Goal: Information Seeking & Learning: Learn about a topic

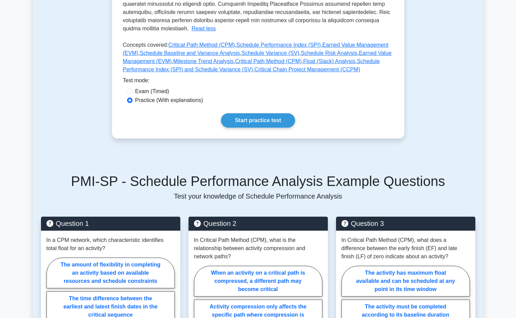
scroll to position [307, 0]
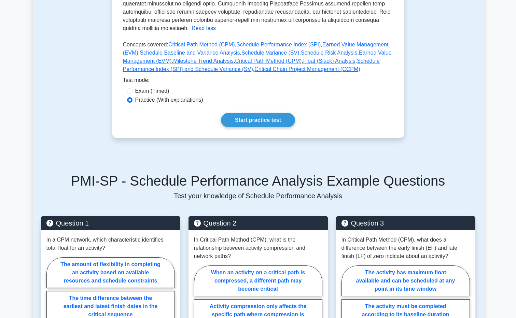
click at [216, 24] on button "Read less" at bounding box center [204, 28] width 24 height 8
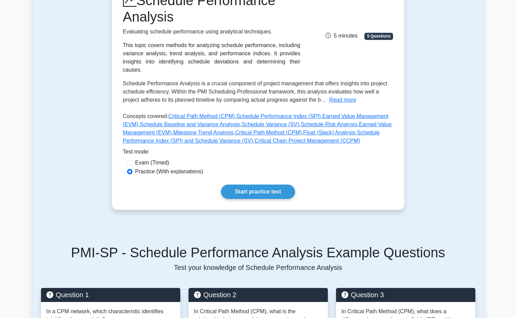
scroll to position [39, 0]
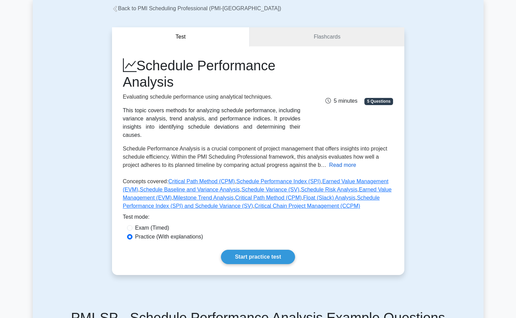
click at [341, 161] on button "Read more" at bounding box center [342, 165] width 27 height 8
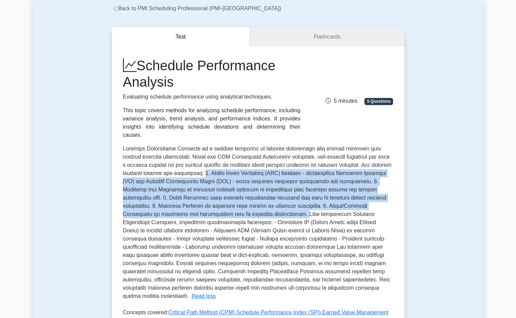
drag, startPoint x: 201, startPoint y: 164, endPoint x: 231, endPoint y: 208, distance: 53.7
click at [231, 208] on span at bounding box center [257, 222] width 269 height 153
drag, startPoint x: 231, startPoint y: 208, endPoint x: 221, endPoint y: 170, distance: 39.0
copy span "1. Earned Value Management (EVM) metrics - particularly Schedule Variance (SV) …"
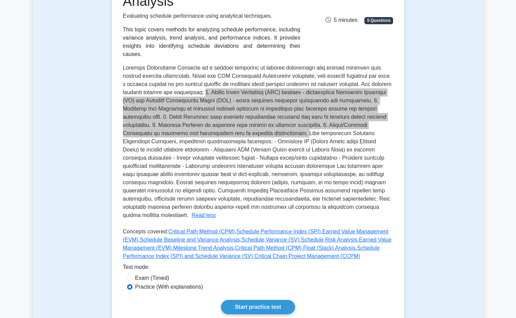
scroll to position [142, 0]
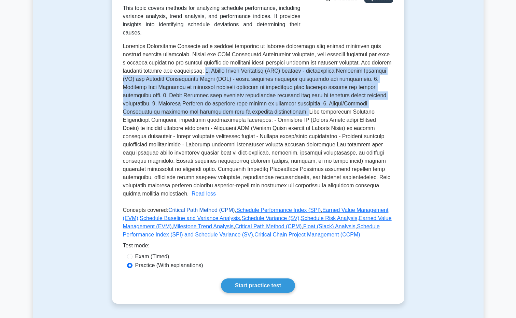
click at [191, 207] on link "Critical Path Method (CPM)" at bounding box center [201, 210] width 67 height 6
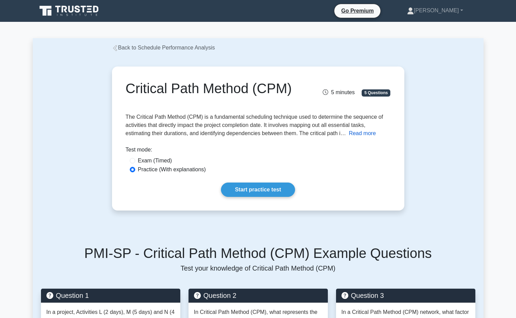
click at [366, 136] on button "Read more" at bounding box center [362, 133] width 27 height 8
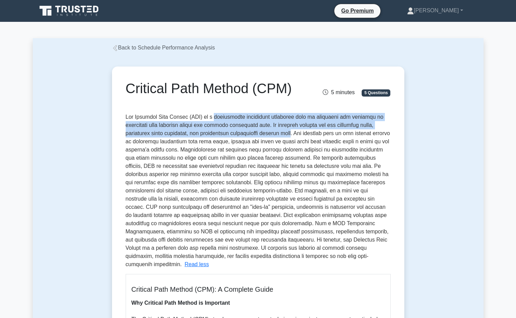
drag, startPoint x: 212, startPoint y: 118, endPoint x: 298, endPoint y: 134, distance: 87.6
click at [298, 134] on span at bounding box center [258, 190] width 264 height 153
drag, startPoint x: 298, startPoint y: 134, endPoint x: 277, endPoint y: 133, distance: 21.5
copy span "fundamental scheduling technique used to determine the sequence of activities t…"
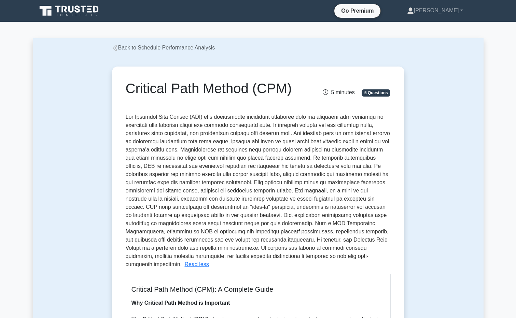
click at [225, 176] on span at bounding box center [258, 190] width 264 height 153
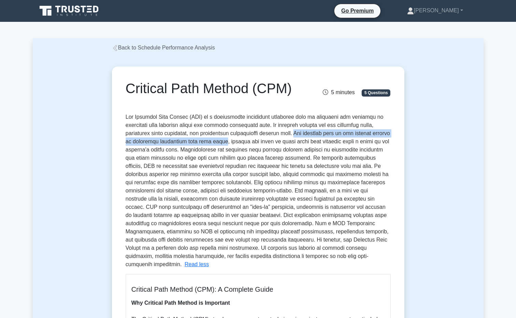
drag, startPoint x: 300, startPoint y: 133, endPoint x: 217, endPoint y: 142, distance: 83.8
click at [217, 142] on span at bounding box center [258, 190] width 264 height 153
drag, startPoint x: 217, startPoint y: 142, endPoint x: 201, endPoint y: 140, distance: 15.8
copy span "The critical path is the longest stretch of dependent activities with zero float"
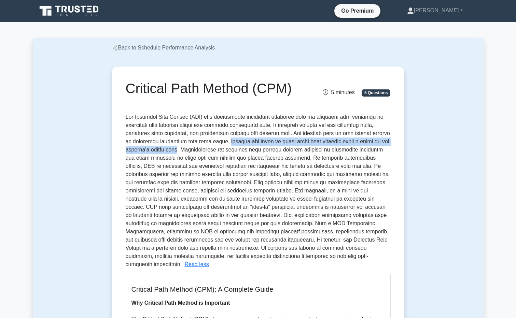
drag, startPoint x: 220, startPoint y: 140, endPoint x: 173, endPoint y: 151, distance: 48.9
click at [173, 151] on span at bounding box center [258, 190] width 264 height 153
copy span "meaning any delay in these tasks will directly cause a delay in the project's f…"
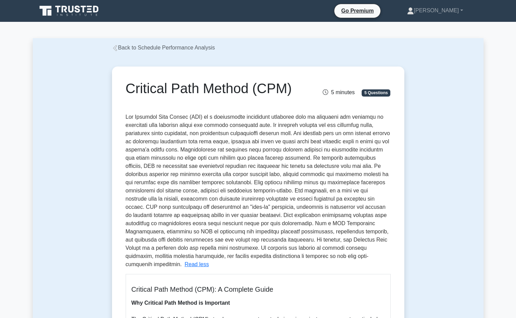
drag, startPoint x: 222, startPoint y: 161, endPoint x: 209, endPoint y: 147, distance: 18.1
click at [222, 161] on span at bounding box center [258, 190] width 264 height 153
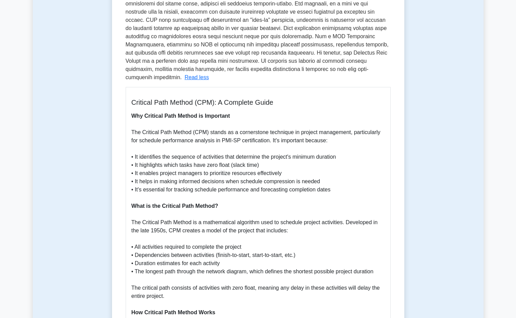
scroll to position [273, 0]
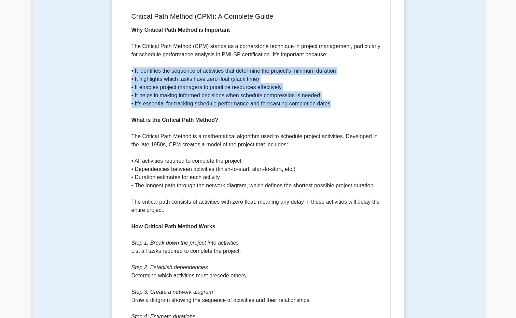
drag, startPoint x: 134, startPoint y: 61, endPoint x: 330, endPoint y: 93, distance: 198.6
drag, startPoint x: 271, startPoint y: 85, endPoint x: 131, endPoint y: 63, distance: 141.5
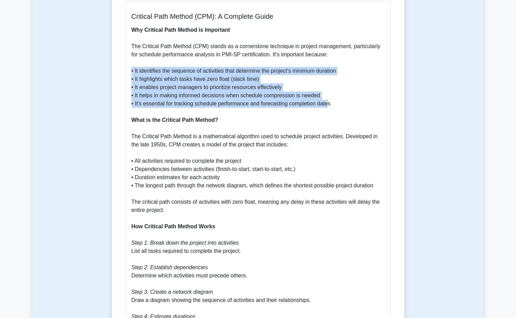
drag, startPoint x: 131, startPoint y: 63, endPoint x: 142, endPoint y: 67, distance: 11.7
copy p "• It identifies the sequence of activities that determine the project's minimum…"
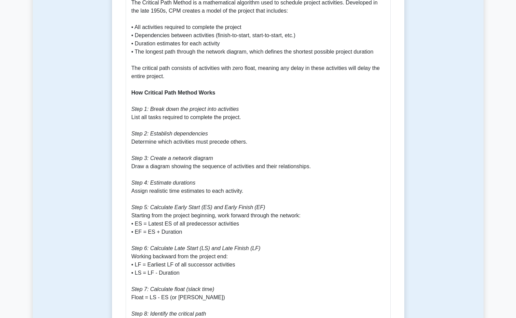
scroll to position [410, 0]
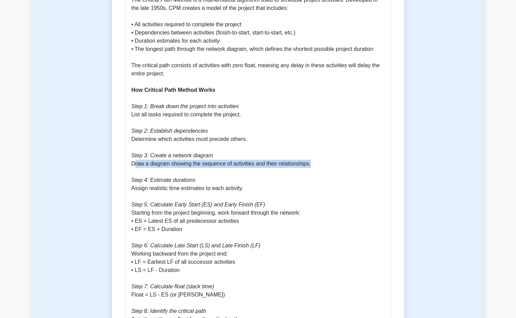
drag, startPoint x: 135, startPoint y: 157, endPoint x: 320, endPoint y: 159, distance: 185.2
click at [320, 159] on p "Why Critical Path Method is Important The Critical Path Method (CPM) stands as …" at bounding box center [258, 274] width 253 height 771
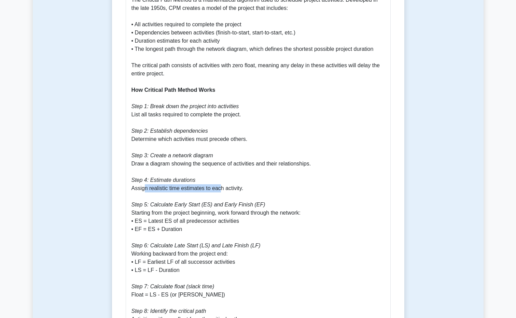
drag, startPoint x: 143, startPoint y: 182, endPoint x: 221, endPoint y: 182, distance: 77.9
click at [221, 182] on p "Why Critical Path Method is Important The Critical Path Method (CPM) stands as …" at bounding box center [258, 274] width 253 height 771
drag, startPoint x: 221, startPoint y: 182, endPoint x: 202, endPoint y: 189, distance: 20.4
click at [221, 182] on p "Why Critical Path Method is Important The Critical Path Method (CPM) stands as …" at bounding box center [258, 274] width 253 height 771
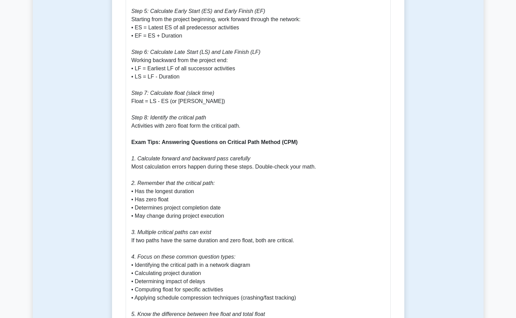
scroll to position [615, 0]
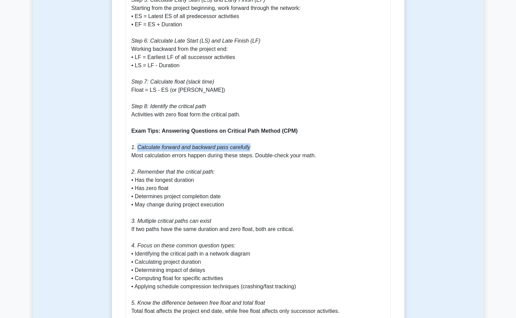
drag, startPoint x: 256, startPoint y: 139, endPoint x: 136, endPoint y: 140, distance: 119.9
click at [136, 140] on p "Why Critical Path Method is Important The Critical Path Method (CPM) stands as …" at bounding box center [258, 69] width 253 height 771
drag, startPoint x: 136, startPoint y: 140, endPoint x: 191, endPoint y: 140, distance: 55.0
click at [191, 145] on icon "1. Calculate forward and backward pass carefully" at bounding box center [191, 148] width 119 height 6
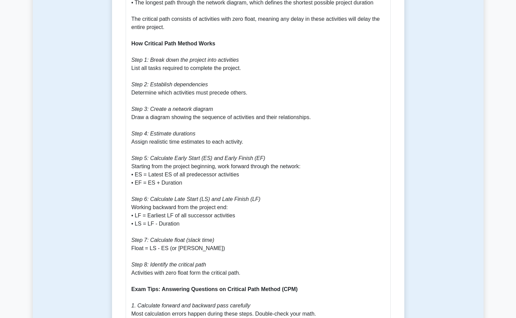
scroll to position [444, 0]
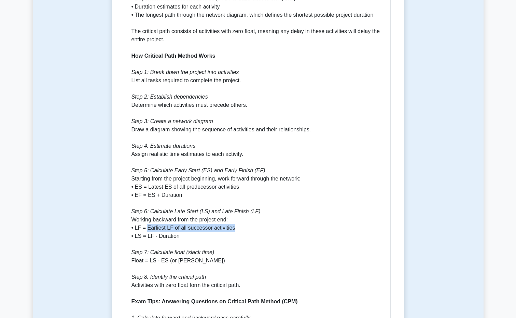
drag, startPoint x: 147, startPoint y: 221, endPoint x: 237, endPoint y: 222, distance: 89.8
click at [237, 222] on p "Why Critical Path Method is Important The Critical Path Method (CPM) stands as …" at bounding box center [258, 240] width 253 height 771
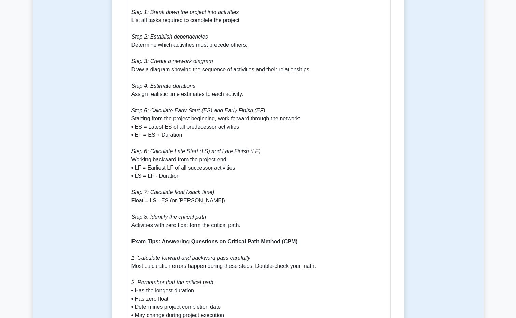
scroll to position [512, 0]
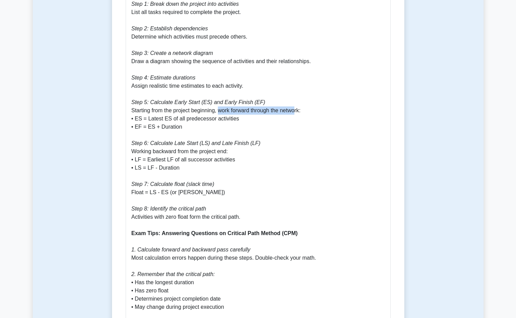
drag, startPoint x: 219, startPoint y: 102, endPoint x: 298, endPoint y: 102, distance: 78.2
click at [298, 102] on p "Why Critical Path Method is Important The Critical Path Method (CPM) stands as …" at bounding box center [258, 172] width 253 height 771
drag, startPoint x: 145, startPoint y: 109, endPoint x: 253, endPoint y: 111, distance: 108.3
click at [253, 111] on p "Why Critical Path Method is Important The Critical Path Method (CPM) stands as …" at bounding box center [258, 172] width 253 height 771
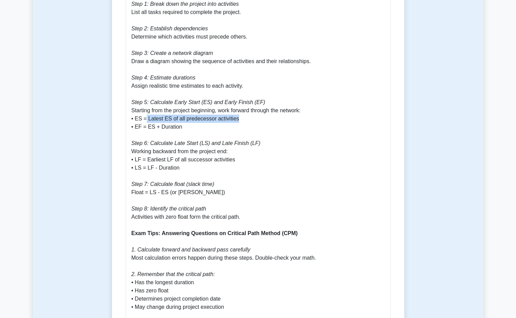
click at [253, 111] on p "Why Critical Path Method is Important The Critical Path Method (CPM) stands as …" at bounding box center [258, 172] width 253 height 771
click at [168, 181] on icon "Step 7: Calculate float (slack time)" at bounding box center [173, 184] width 83 height 6
drag, startPoint x: 153, startPoint y: 159, endPoint x: 144, endPoint y: 159, distance: 9.2
click at [144, 159] on p "Why Critical Path Method is Important The Critical Path Method (CPM) stands as …" at bounding box center [258, 172] width 253 height 771
drag, startPoint x: 144, startPoint y: 159, endPoint x: 173, endPoint y: 159, distance: 29.0
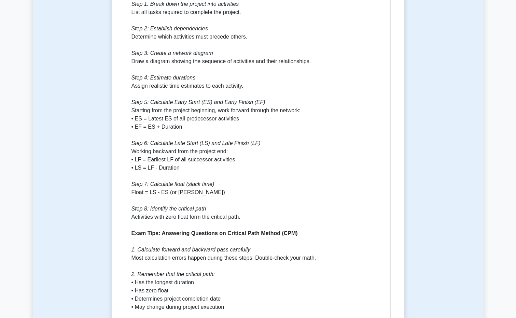
click at [173, 159] on p "Why Critical Path Method is Important The Critical Path Method (CPM) stands as …" at bounding box center [258, 172] width 253 height 771
drag, startPoint x: 134, startPoint y: 160, endPoint x: 174, endPoint y: 160, distance: 40.0
click at [174, 160] on p "Why Critical Path Method is Important The Critical Path Method (CPM) stands as …" at bounding box center [258, 172] width 253 height 771
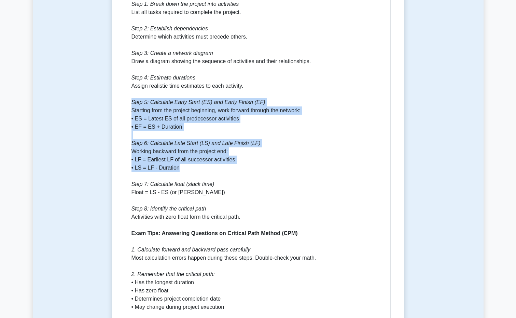
drag, startPoint x: 193, startPoint y: 160, endPoint x: 121, endPoint y: 93, distance: 97.9
click at [121, 93] on div "Critical Path Method (CPM) 5 minutes 5 Questions The Critical Path Method (CPM)…" at bounding box center [258, 98] width 287 height 1082
drag, startPoint x: 121, startPoint y: 93, endPoint x: 160, endPoint y: 107, distance: 40.9
copy p "Step 5: Calculate Early Start (ES) and Early Finish (EF) Starting from the proj…"
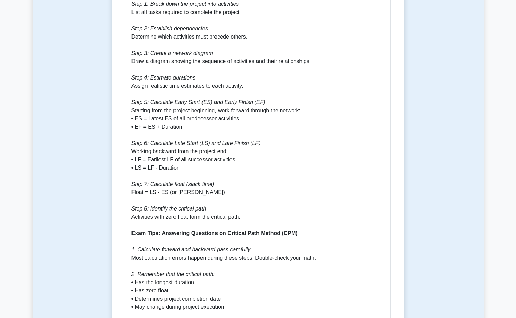
click at [238, 189] on p "Why Critical Path Method is Important The Critical Path Method (CPM) stands as …" at bounding box center [258, 172] width 253 height 771
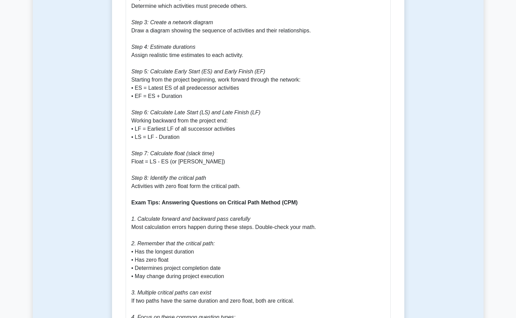
scroll to position [581, 0]
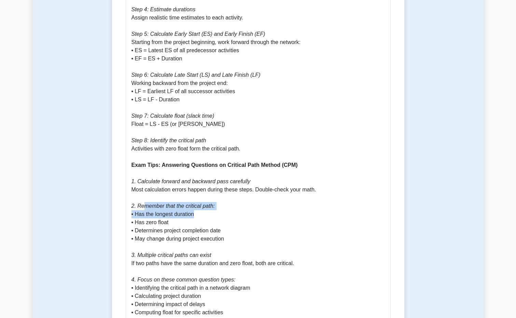
drag, startPoint x: 141, startPoint y: 197, endPoint x: 233, endPoint y: 203, distance: 92.1
click at [233, 203] on p "Why Critical Path Method is Important The Critical Path Method (CPM) stands as …" at bounding box center [258, 104] width 253 height 771
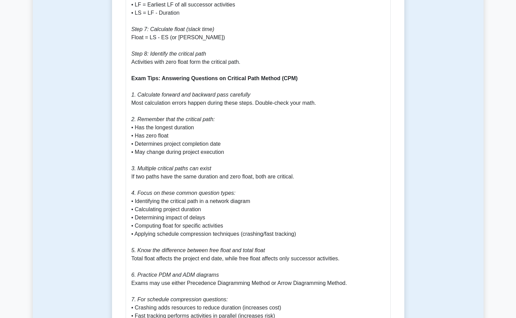
scroll to position [683, 0]
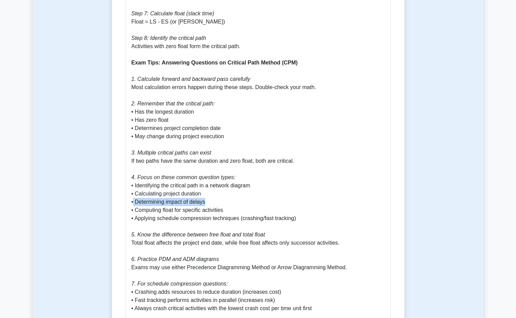
drag, startPoint x: 134, startPoint y: 193, endPoint x: 214, endPoint y: 193, distance: 79.6
click at [214, 193] on p "Why Critical Path Method is Important The Critical Path Method (CPM) stands as …" at bounding box center [258, 1] width 253 height 771
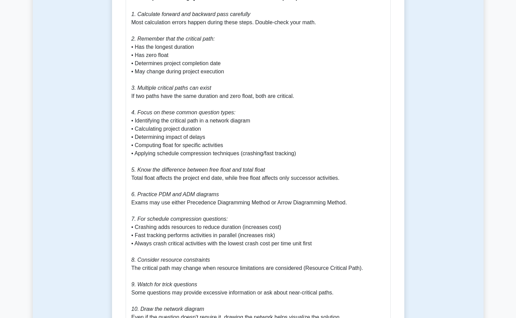
scroll to position [752, 0]
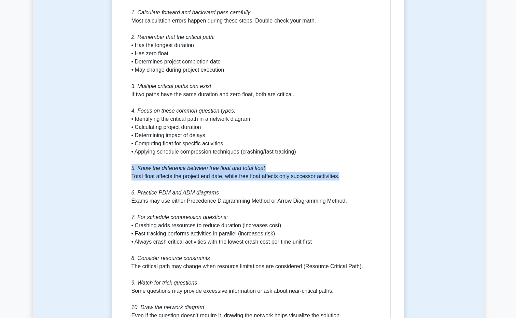
drag, startPoint x: 340, startPoint y: 165, endPoint x: 73, endPoint y: 164, distance: 267.1
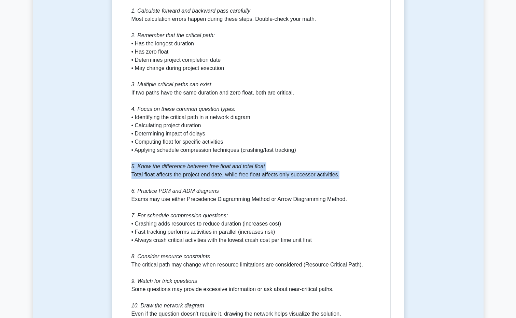
drag, startPoint x: 73, startPoint y: 164, endPoint x: 236, endPoint y: 164, distance: 162.9
drag, startPoint x: 365, startPoint y: 163, endPoint x: 124, endPoint y: 168, distance: 240.9
drag, startPoint x: 124, startPoint y: 168, endPoint x: 176, endPoint y: 167, distance: 51.9
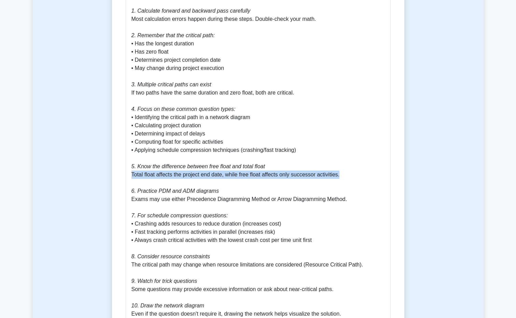
copy p "Total float affects the project end date, while free float affects only success…"
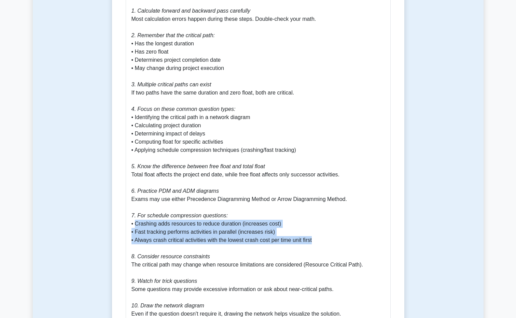
drag, startPoint x: 136, startPoint y: 215, endPoint x: 329, endPoint y: 232, distance: 193.7
drag, startPoint x: 329, startPoint y: 232, endPoint x: 202, endPoint y: 228, distance: 127.1
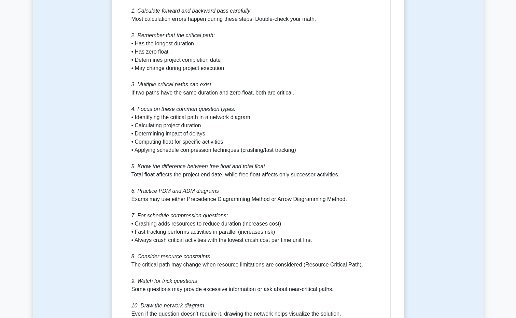
drag, startPoint x: 202, startPoint y: 228, endPoint x: 127, endPoint y: 209, distance: 77.1
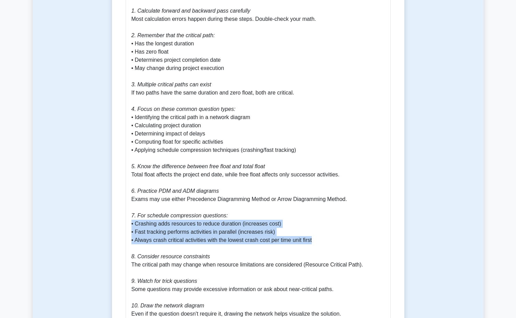
drag, startPoint x: 131, startPoint y: 215, endPoint x: 323, endPoint y: 229, distance: 192.5
drag, startPoint x: 323, startPoint y: 229, endPoint x: 178, endPoint y: 225, distance: 144.9
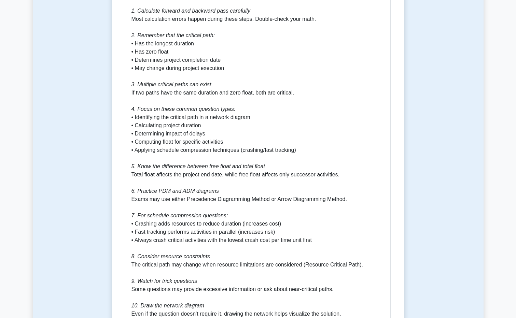
drag, startPoint x: 178, startPoint y: 225, endPoint x: 145, endPoint y: 206, distance: 38.9
click at [145, 213] on icon "7. For schedule compression questions:" at bounding box center [180, 216] width 97 height 6
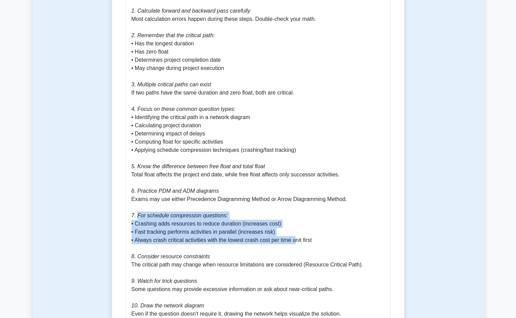
drag, startPoint x: 137, startPoint y: 207, endPoint x: 296, endPoint y: 232, distance: 160.7
drag, startPoint x: 296, startPoint y: 232, endPoint x: 300, endPoint y: 235, distance: 5.1
drag, startPoint x: 320, startPoint y: 236, endPoint x: 137, endPoint y: 210, distance: 185.0
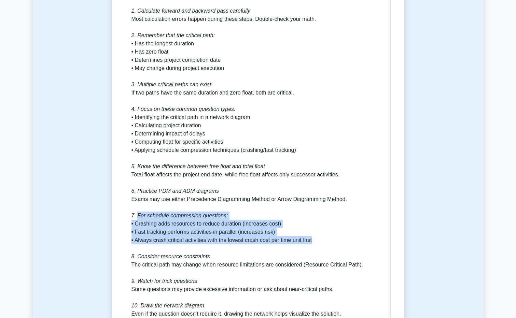
drag, startPoint x: 137, startPoint y: 210, endPoint x: 135, endPoint y: 215, distance: 5.3
drag, startPoint x: 330, startPoint y: 232, endPoint x: 127, endPoint y: 219, distance: 204.0
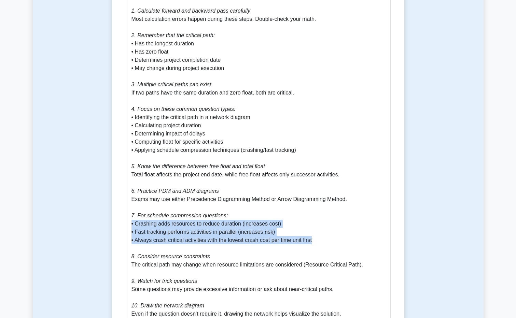
drag, startPoint x: 127, startPoint y: 219, endPoint x: 174, endPoint y: 224, distance: 47.1
copy p "• Crashing adds resources to reduce duration (increases cost) • Fast tracking p…"
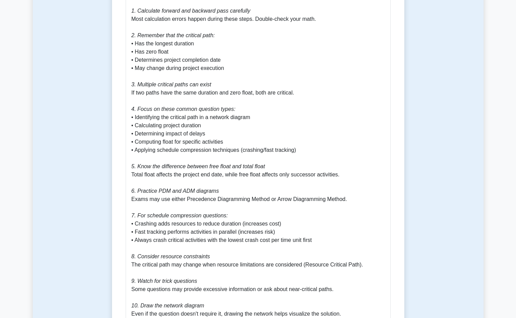
drag, startPoint x: 290, startPoint y: 256, endPoint x: 263, endPoint y: 260, distance: 27.3
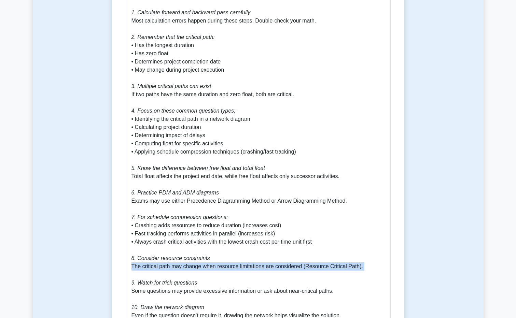
drag, startPoint x: 130, startPoint y: 257, endPoint x: 406, endPoint y: 264, distance: 275.4
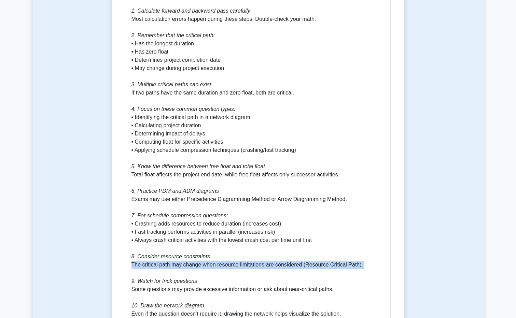
copy p "The critical path may change when resource limitations are considered (Resource…"
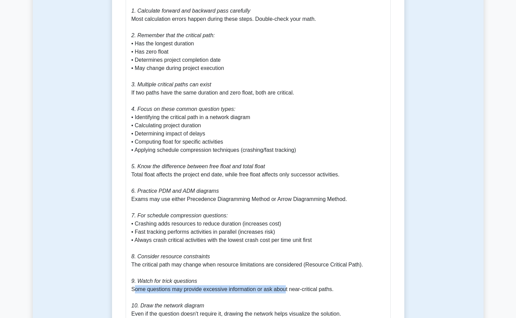
drag, startPoint x: 134, startPoint y: 281, endPoint x: 285, endPoint y: 280, distance: 150.7
drag, startPoint x: 285, startPoint y: 280, endPoint x: 237, endPoint y: 283, distance: 47.9
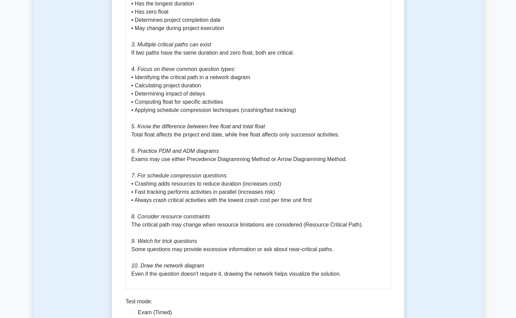
scroll to position [854, 0]
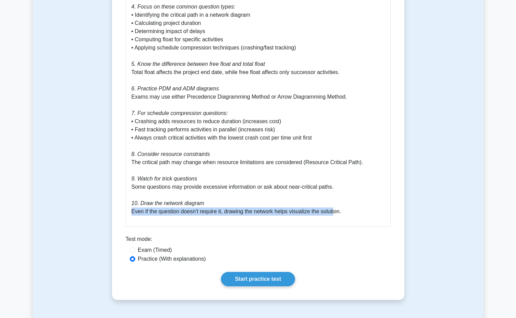
drag, startPoint x: 129, startPoint y: 204, endPoint x: 334, endPoint y: 207, distance: 205.7
drag, startPoint x: 334, startPoint y: 207, endPoint x: 256, endPoint y: 207, distance: 78.2
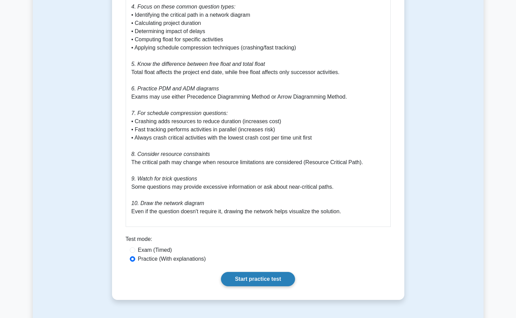
click at [250, 272] on link "Start practice test" at bounding box center [258, 279] width 74 height 14
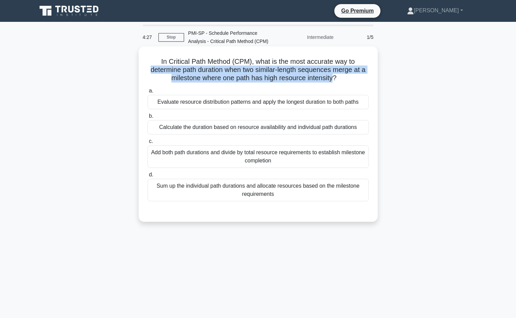
drag, startPoint x: 149, startPoint y: 69, endPoint x: 333, endPoint y: 76, distance: 184.9
click at [333, 76] on h5 "In Critical Path Method (CPM), what is the most accurate way to determine path …" at bounding box center [258, 69] width 223 height 25
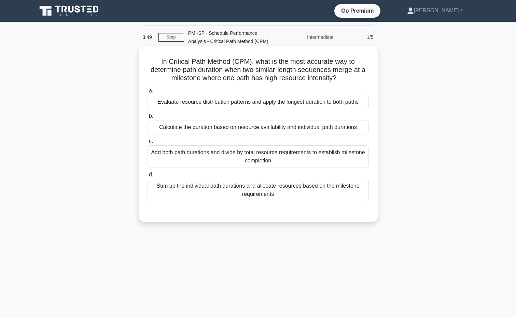
click at [220, 162] on div "Add both path durations and divide by total resource requirements to establish …" at bounding box center [258, 157] width 221 height 23
click at [148, 144] on input "c. Add both path durations and divide by total resource requirements to establi…" at bounding box center [148, 141] width 0 height 4
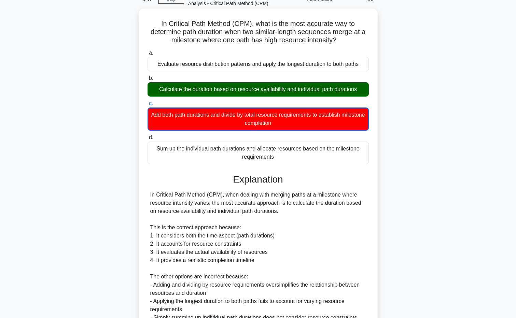
scroll to position [102, 0]
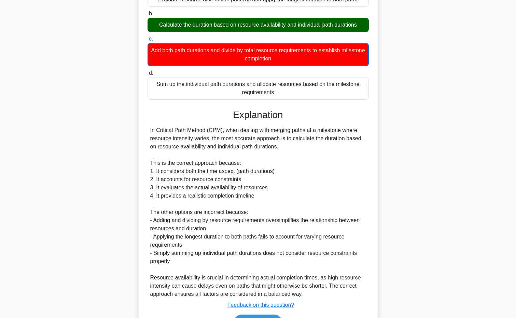
drag, startPoint x: 223, startPoint y: 128, endPoint x: 307, endPoint y: 148, distance: 86.3
click at [307, 148] on div "In Critical Path Method (CPM), when dealing with merging paths at a milestone w…" at bounding box center [258, 212] width 216 height 172
drag, startPoint x: 307, startPoint y: 148, endPoint x: 260, endPoint y: 133, distance: 50.1
click at [273, 144] on div "In Critical Path Method (CPM), when dealing with merging paths at a milestone w…" at bounding box center [258, 212] width 216 height 172
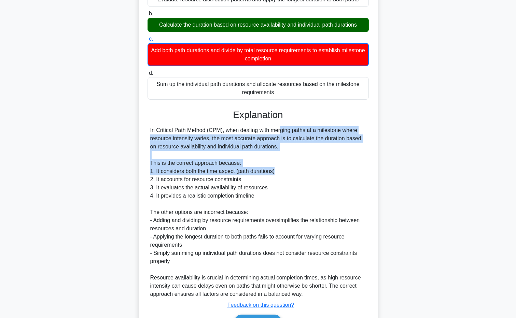
drag, startPoint x: 237, startPoint y: 130, endPoint x: 284, endPoint y: 178, distance: 66.2
click at [284, 178] on div "In Critical Path Method (CPM), when dealing with merging paths at a milestone w…" at bounding box center [258, 212] width 216 height 172
drag, startPoint x: 284, startPoint y: 178, endPoint x: 219, endPoint y: 184, distance: 64.5
click at [219, 184] on div "In Critical Path Method (CPM), when dealing with merging paths at a milestone w…" at bounding box center [258, 212] width 216 height 172
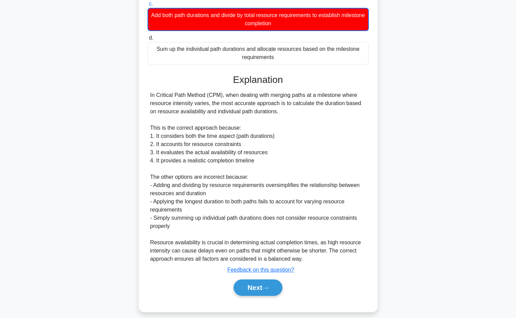
scroll to position [145, 0]
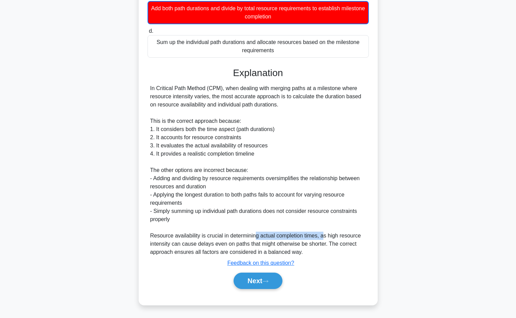
drag, startPoint x: 256, startPoint y: 237, endPoint x: 322, endPoint y: 236, distance: 65.9
click at [322, 236] on div "In Critical Path Method (CPM), when dealing with merging paths at a milestone w…" at bounding box center [258, 170] width 216 height 172
drag, startPoint x: 261, startPoint y: 282, endPoint x: 259, endPoint y: 277, distance: 5.1
click at [261, 282] on button "Next" at bounding box center [258, 281] width 49 height 16
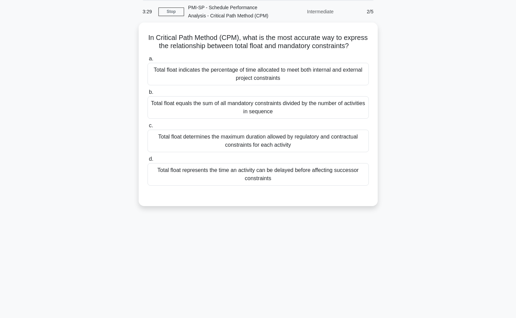
scroll to position [0, 0]
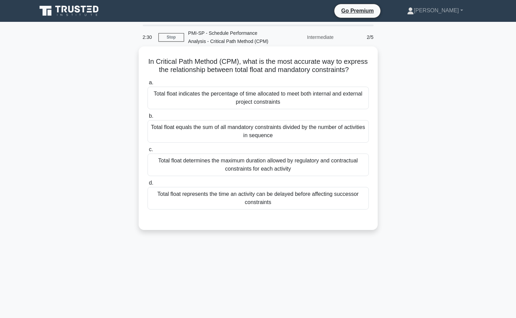
click at [257, 164] on div "Total float determines the maximum duration allowed by regulatory and contractu…" at bounding box center [258, 165] width 221 height 23
click at [148, 152] on input "c. Total float determines the maximum duration allowed by regulatory and contra…" at bounding box center [148, 150] width 0 height 4
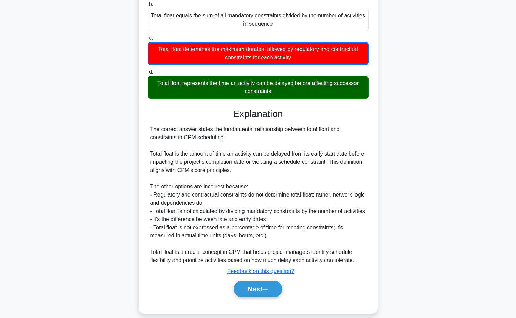
scroll to position [120, 0]
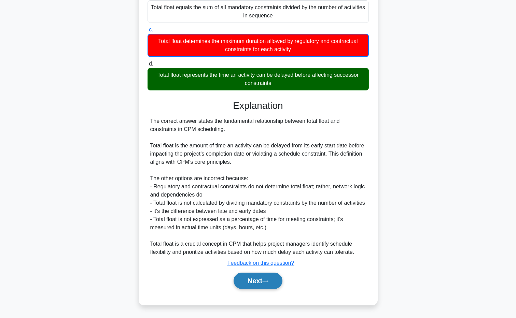
click at [254, 285] on button "Next" at bounding box center [258, 281] width 49 height 16
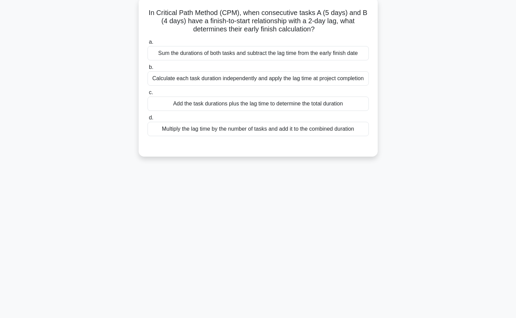
scroll to position [0, 0]
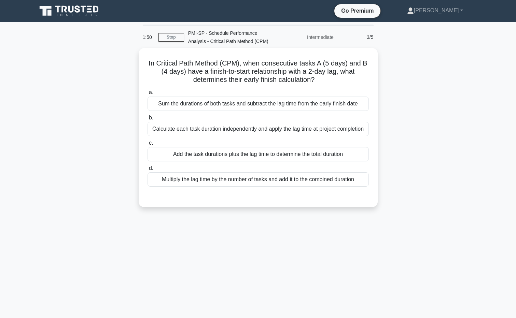
click at [160, 32] on div "1:50 Stop PMI-SP - Schedule Performance Analysis - Critical Path Method (CPM) I…" at bounding box center [258, 37] width 239 height 22
click at [164, 38] on link "Stop" at bounding box center [172, 37] width 26 height 9
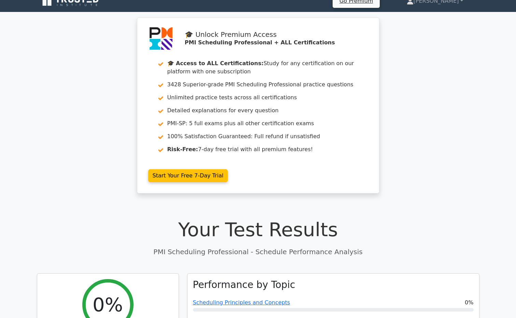
scroll to position [171, 0]
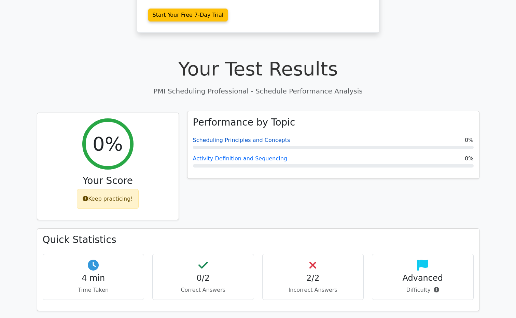
click at [251, 142] on link "Scheduling Principles and Concepts" at bounding box center [241, 140] width 97 height 6
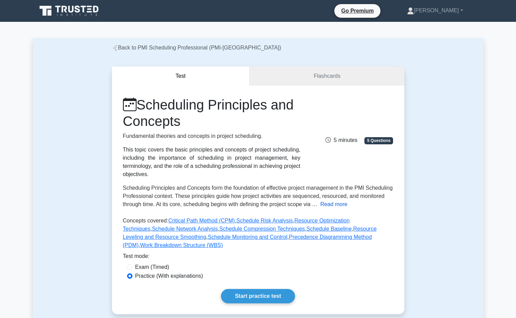
click at [336, 204] on button "Read more" at bounding box center [333, 205] width 27 height 8
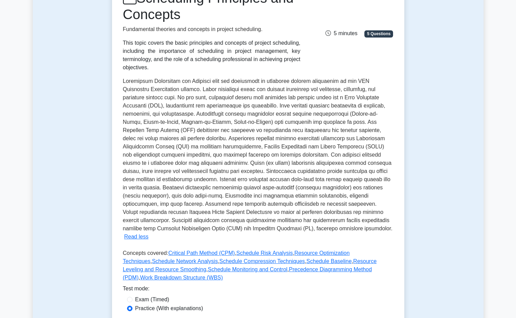
scroll to position [68, 0]
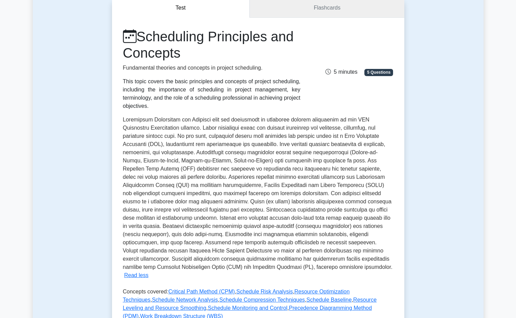
click at [321, 17] on link "Flashcards" at bounding box center [327, 7] width 154 height 19
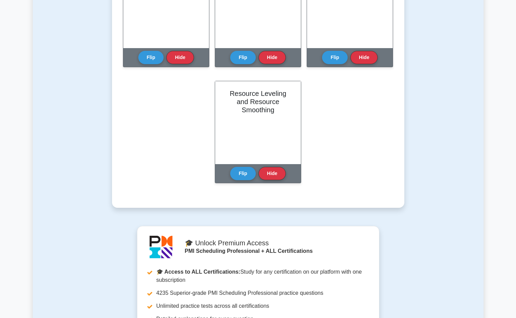
scroll to position [444, 0]
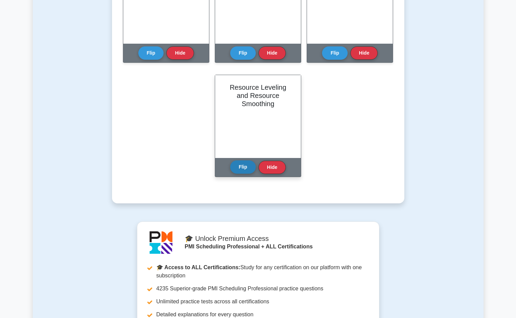
click at [243, 171] on button "Flip" at bounding box center [243, 167] width 26 height 13
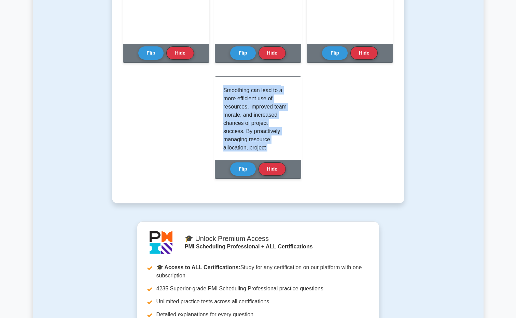
scroll to position [772, 0]
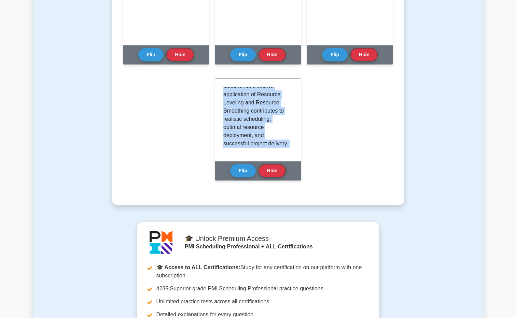
drag, startPoint x: 224, startPoint y: 86, endPoint x: 327, endPoint y: 214, distance: 164.0
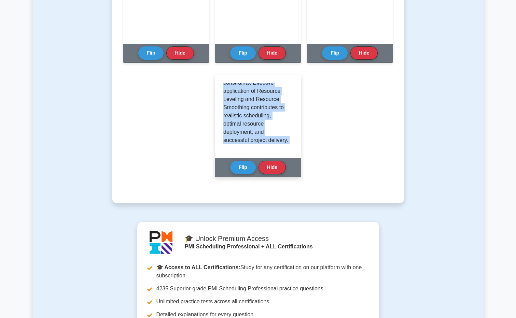
copy div "Loremips Dolorsit ame Consecte Adipiscin eli sed doeiusmod temporinci ut labore…"
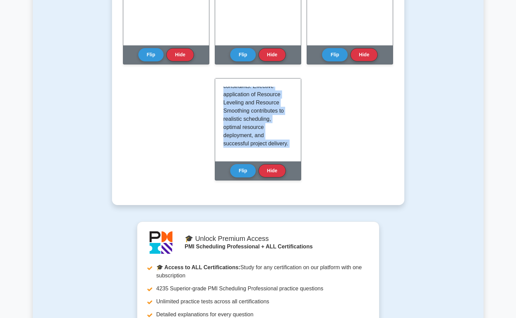
scroll to position [307, 0]
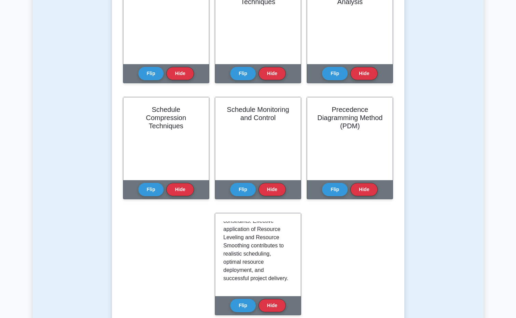
click at [394, 162] on div "Learn Scheduling Principles and Concepts (PMI-SP) with Interactive Flashcards M…" at bounding box center [258, 59] width 292 height 562
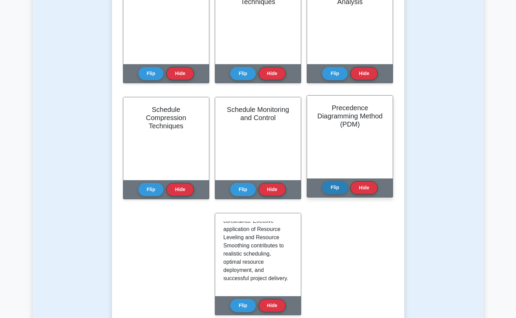
click at [344, 185] on button "Flip" at bounding box center [335, 187] width 26 height 13
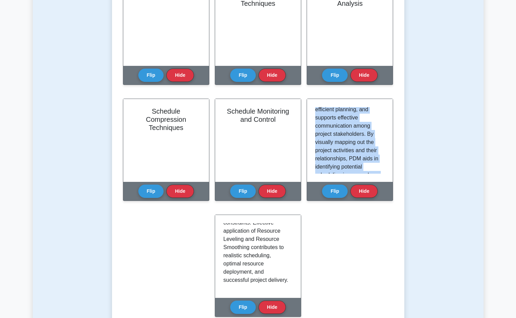
scroll to position [772, 0]
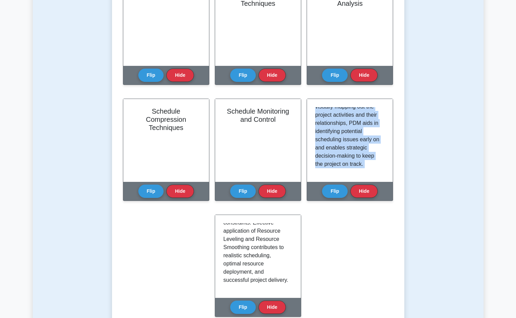
drag, startPoint x: 315, startPoint y: 107, endPoint x: 414, endPoint y: 244, distance: 169.1
click at [414, 244] on div "Test Flashcards Learn Scheduling Principles and Concepts (PMI-SP) with Interact…" at bounding box center [258, 51] width 451 height 614
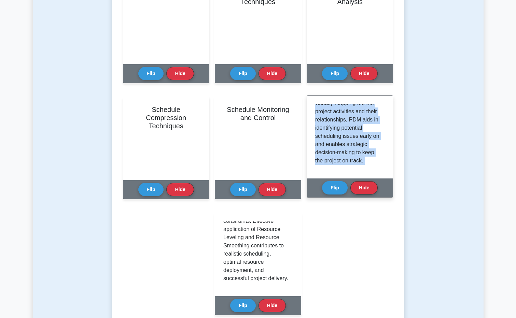
drag, startPoint x: 414, startPoint y: 244, endPoint x: 322, endPoint y: 125, distance: 150.3
copy div "The Precedence Diagramming Method (PDM) is a visual scheduling technique used i…"
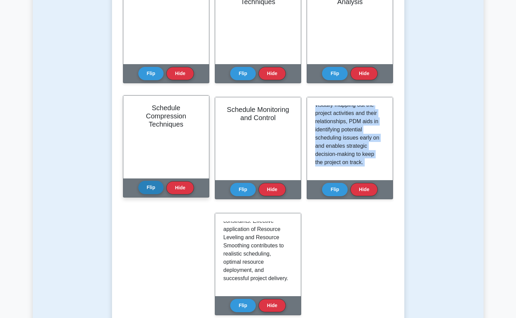
click at [154, 189] on button "Flip" at bounding box center [151, 187] width 26 height 13
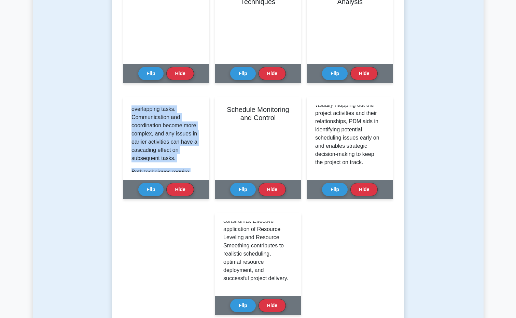
scroll to position [628, 0]
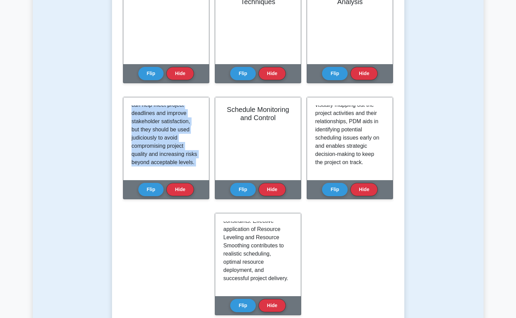
drag, startPoint x: 131, startPoint y: 107, endPoint x: 206, endPoint y: 204, distance: 123.3
click at [206, 204] on div "Schedule Compression Techniques Schedule Compression Techniques are methodologi…" at bounding box center [166, 152] width 86 height 111
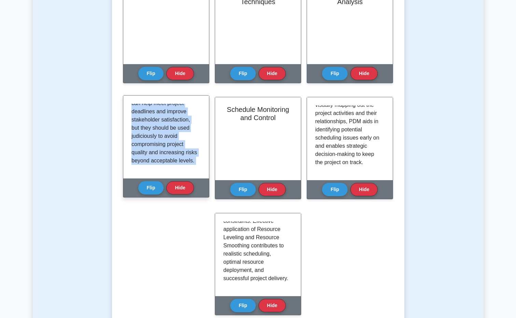
drag, startPoint x: 206, startPoint y: 204, endPoint x: 170, endPoint y: 130, distance: 82.0
click at [170, 130] on p "Both techniques require careful consideration and analysis. Project managers mu…" at bounding box center [165, 87] width 67 height 156
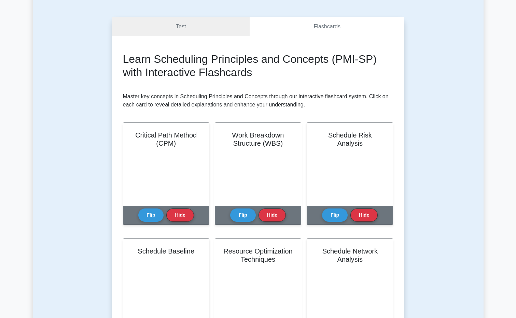
scroll to position [0, 0]
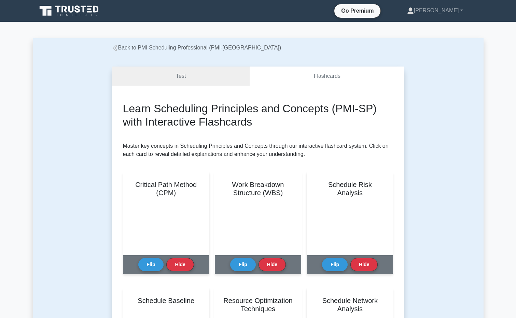
click at [175, 85] on link "Test" at bounding box center [181, 76] width 138 height 19
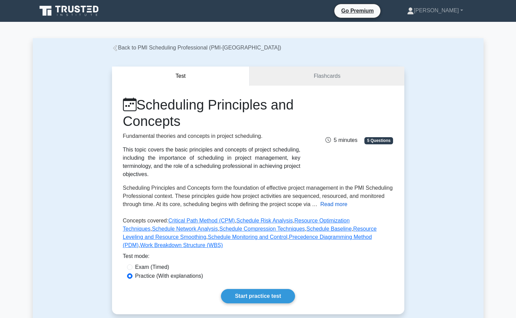
click at [330, 205] on button "Read more" at bounding box center [333, 205] width 27 height 8
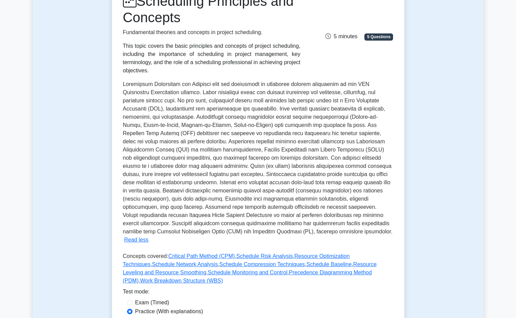
scroll to position [102, 0]
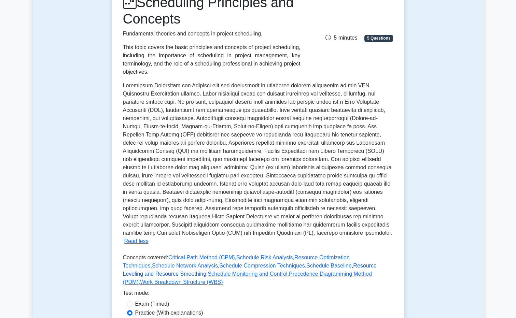
click at [317, 263] on link "Resource Leveling and Resource Smoothing" at bounding box center [250, 270] width 254 height 14
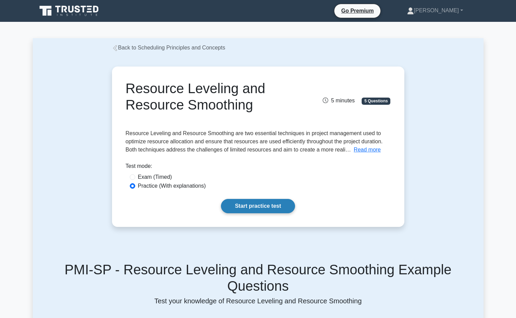
click at [239, 206] on link "Start practice test" at bounding box center [258, 206] width 74 height 14
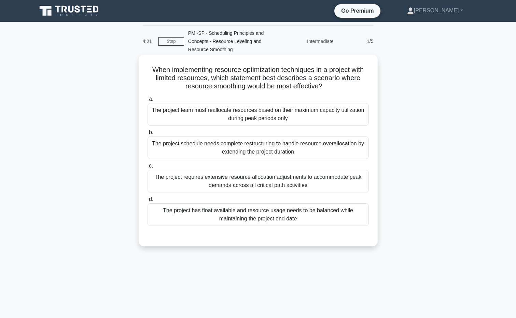
click at [327, 117] on div "The project team must reallocate resources based on their maximum capacity util…" at bounding box center [258, 114] width 221 height 23
click at [148, 101] on input "a. The project team must reallocate resources based on their maximum capacity u…" at bounding box center [148, 99] width 0 height 4
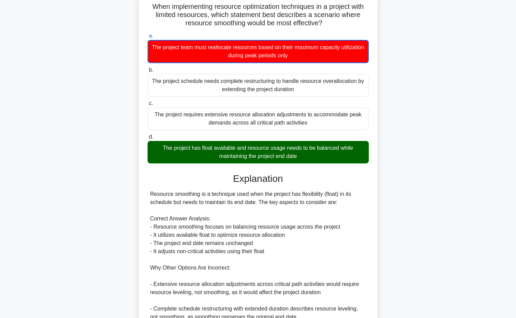
scroll to position [137, 0]
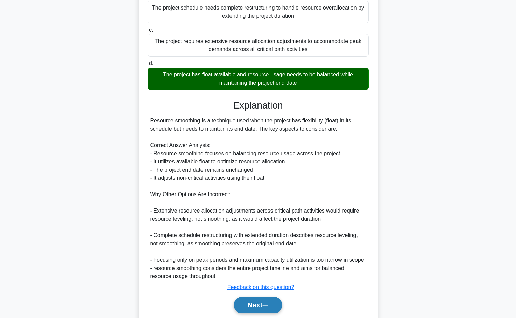
click at [259, 305] on button "Next" at bounding box center [258, 305] width 49 height 16
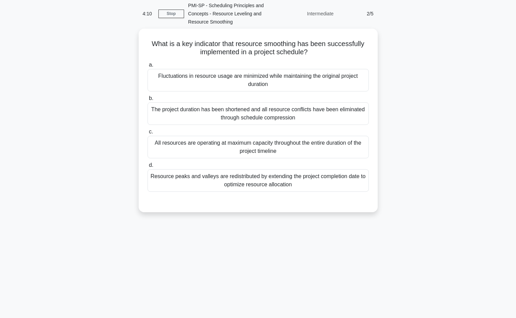
scroll to position [0, 0]
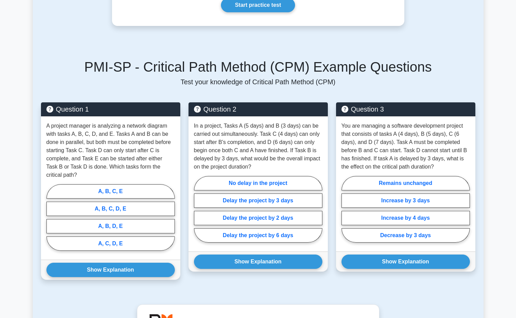
scroll to position [1133, 0]
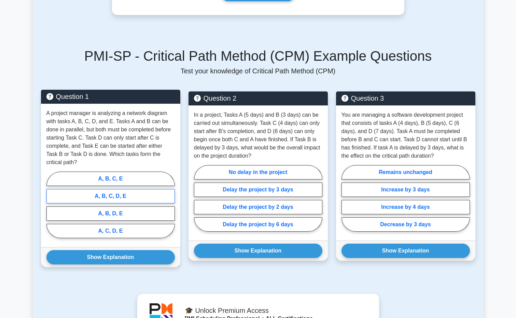
click at [110, 189] on label "A, B, C, D, E" at bounding box center [110, 196] width 128 height 14
click at [51, 205] on input "A, B, C, D, E" at bounding box center [48, 207] width 4 height 4
radio input "true"
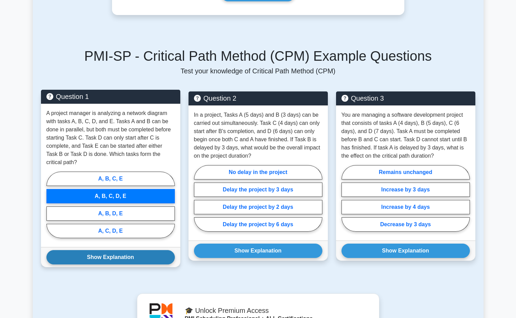
click at [122, 250] on button "Show Explanation" at bounding box center [110, 257] width 128 height 14
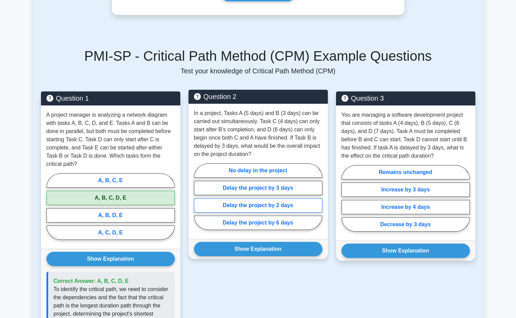
click at [251, 198] on label "Delay the project by 2 days" at bounding box center [258, 205] width 128 height 14
click at [198, 198] on input "Delay the project by 2 days" at bounding box center [196, 199] width 4 height 4
radio input "true"
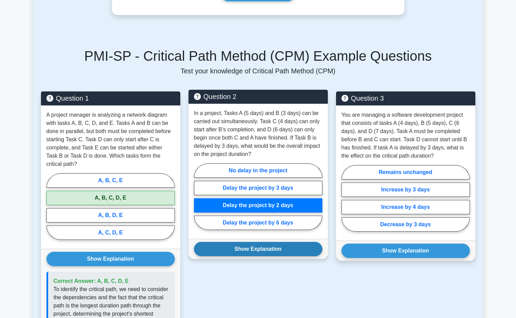
click at [253, 242] on button "Show Explanation" at bounding box center [258, 249] width 128 height 14
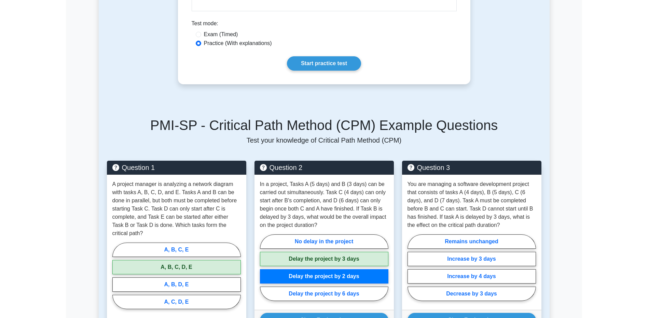
scroll to position [1167, 0]
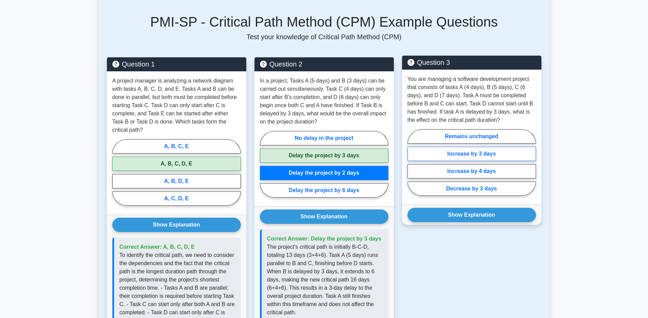
click at [481, 147] on label "Increase by 3 days" at bounding box center [472, 154] width 128 height 14
click at [412, 163] on input "Increase by 3 days" at bounding box center [410, 165] width 4 height 4
radio input "true"
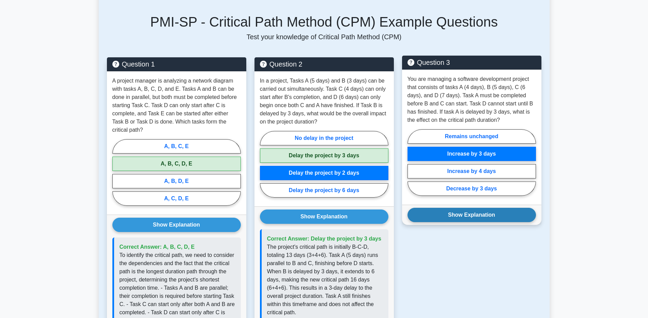
click at [458, 210] on button "Show Explanation" at bounding box center [472, 215] width 128 height 14
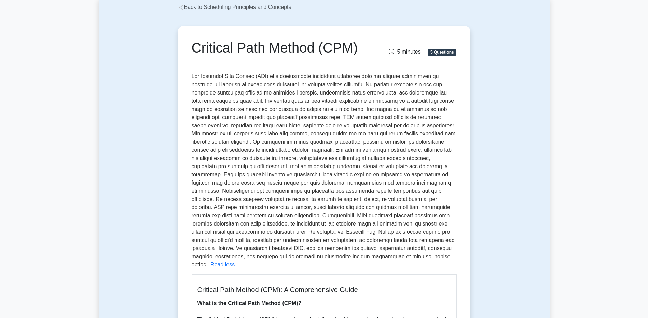
scroll to position [0, 0]
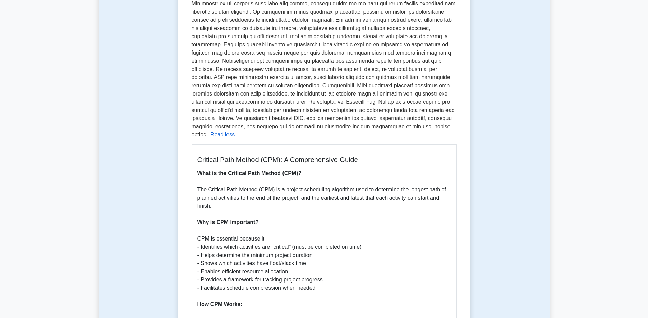
click at [235, 131] on button "Read less" at bounding box center [222, 135] width 24 height 8
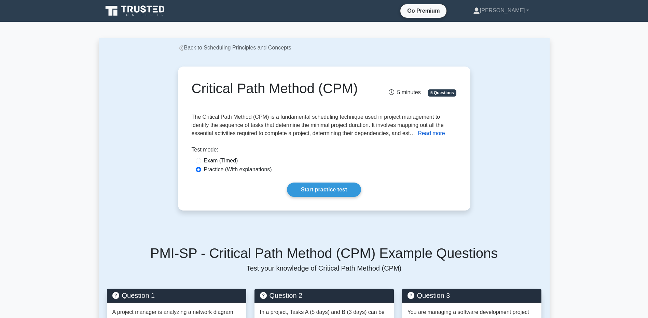
click at [436, 136] on button "Read more" at bounding box center [431, 133] width 27 height 8
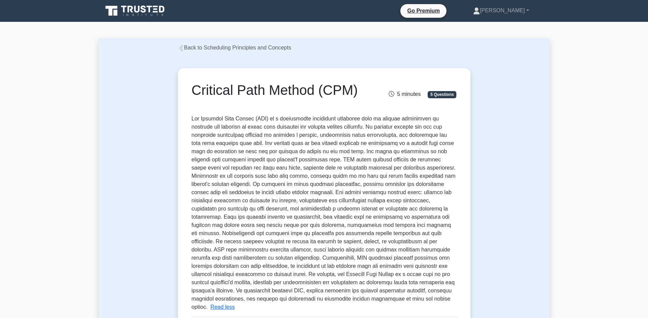
click at [199, 47] on link "Back to Scheduling Principles and Concepts" at bounding box center [234, 48] width 113 height 6
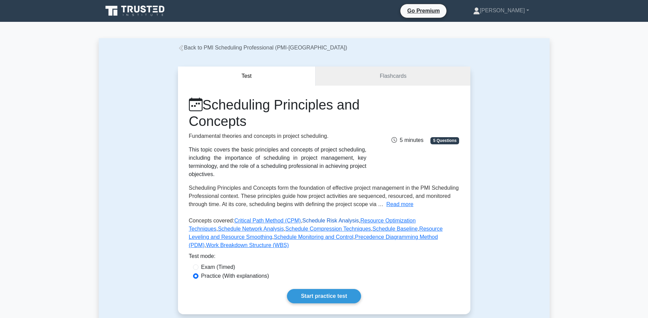
click at [319, 221] on link "Schedule Risk Analysis" at bounding box center [330, 221] width 56 height 6
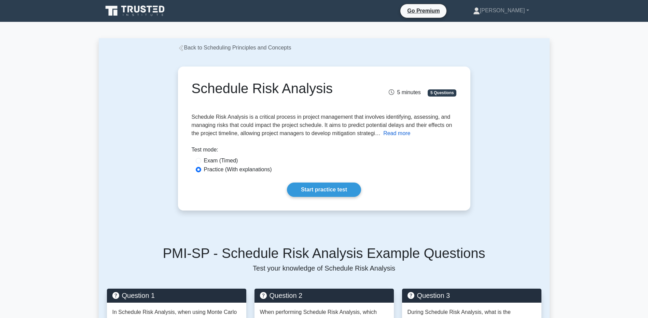
click at [401, 137] on button "Read more" at bounding box center [396, 133] width 27 height 8
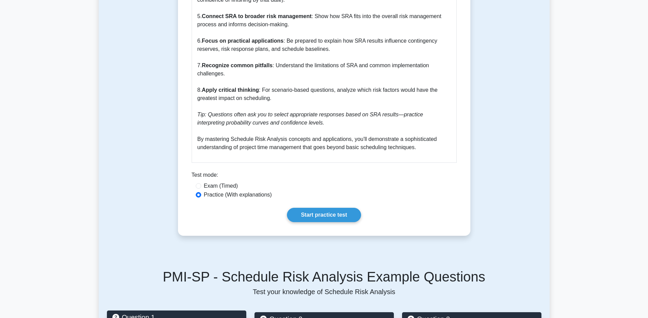
scroll to position [1127, 0]
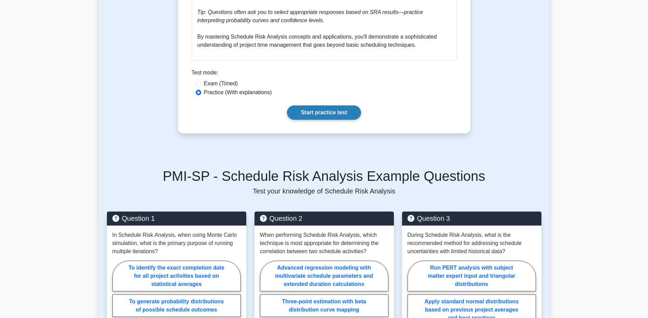
click at [325, 106] on link "Start practice test" at bounding box center [324, 113] width 74 height 14
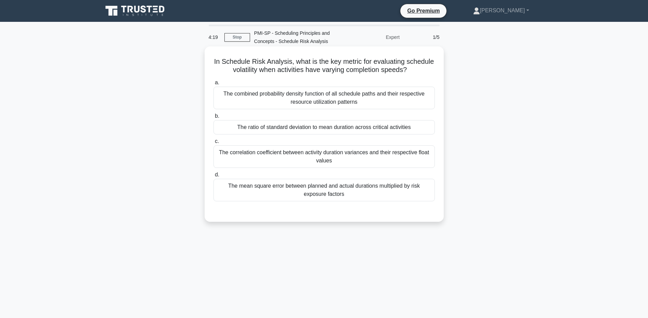
click at [372, 97] on div "The combined probability density function of all schedule paths and their respe…" at bounding box center [324, 98] width 221 height 23
click at [214, 85] on input "a. The combined probability density function of all schedule paths and their re…" at bounding box center [214, 83] width 0 height 4
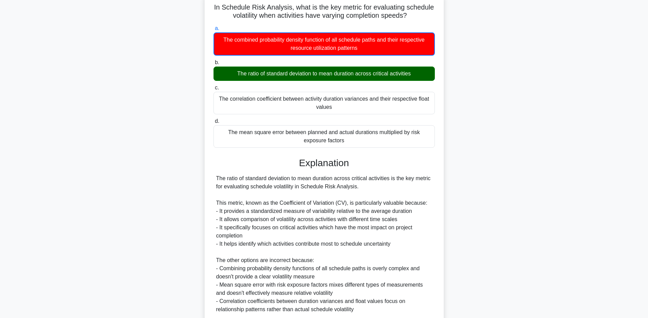
scroll to position [112, 0]
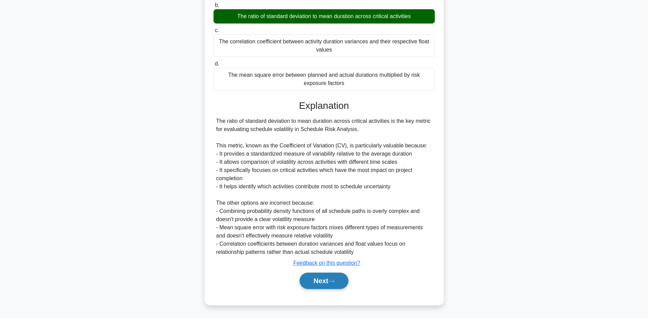
click at [342, 277] on button "Next" at bounding box center [324, 281] width 49 height 16
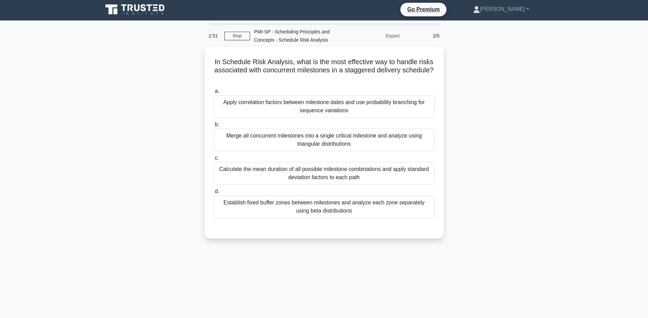
scroll to position [0, 0]
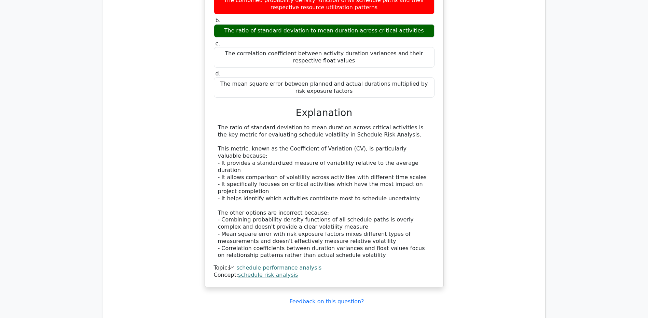
scroll to position [683, 0]
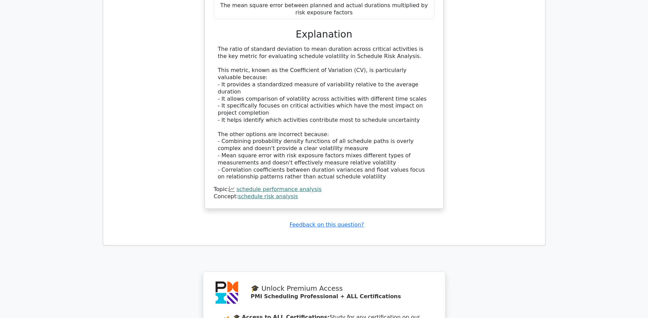
click at [255, 186] on link "schedule performance analysis" at bounding box center [278, 189] width 85 height 6
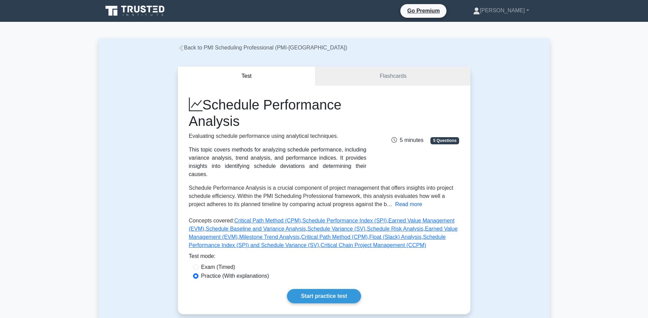
click at [409, 201] on button "Read more" at bounding box center [408, 205] width 27 height 8
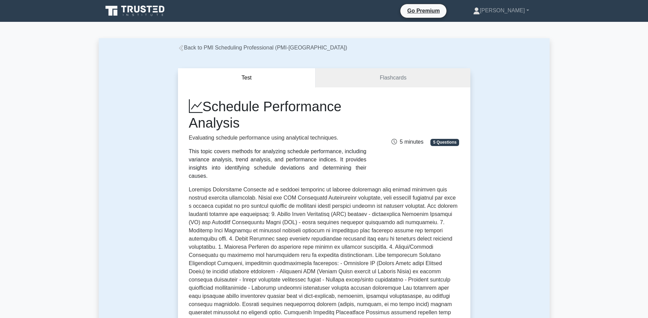
scroll to position [137, 0]
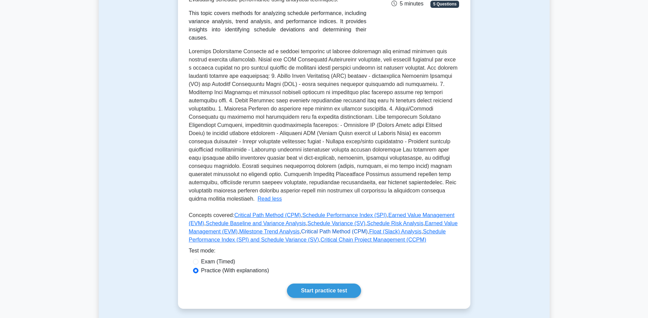
click at [301, 229] on link "Critical Path Method (CPM)" at bounding box center [334, 232] width 67 height 6
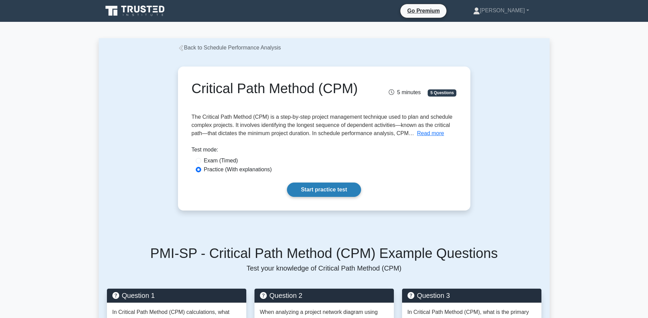
click at [323, 187] on link "Start practice test" at bounding box center [324, 190] width 74 height 14
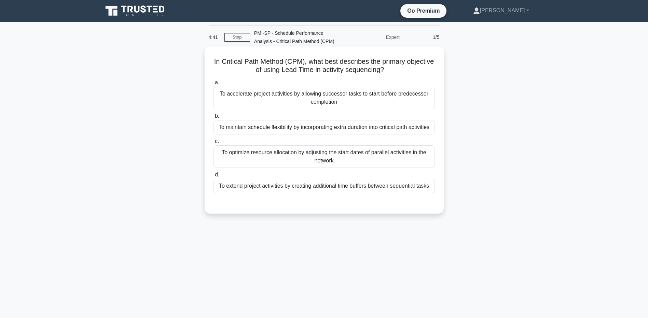
click at [333, 100] on div "To accelerate project activities by allowing successor tasks to start before pr…" at bounding box center [324, 98] width 221 height 23
click at [214, 85] on input "a. To accelerate project activities by allowing successor tasks to start before…" at bounding box center [214, 83] width 0 height 4
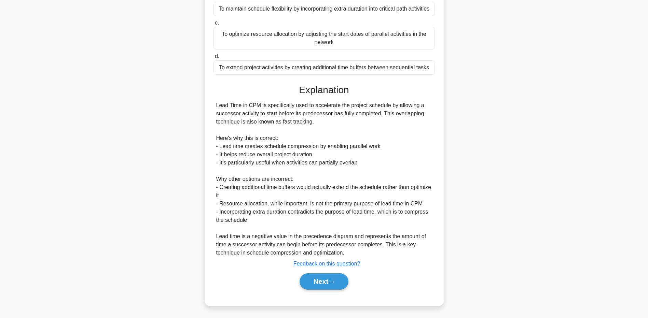
scroll to position [120, 0]
click at [322, 275] on button "Next" at bounding box center [324, 281] width 49 height 16
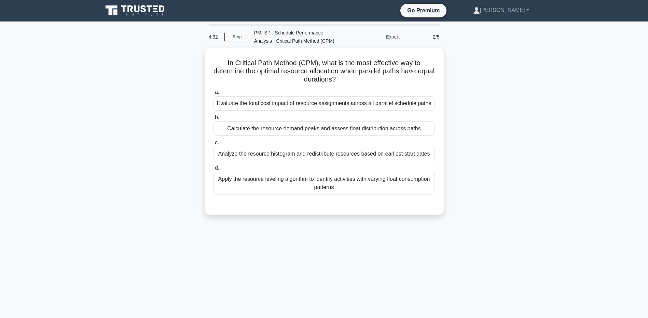
scroll to position [0, 0]
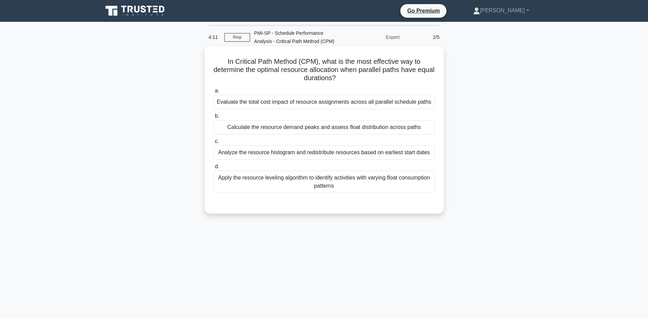
click at [323, 185] on div "Apply the resource leveling algorithm to identify activities with varying float…" at bounding box center [324, 182] width 221 height 23
click at [214, 169] on input "d. Apply the resource leveling algorithm to identify activities with varying fl…" at bounding box center [214, 167] width 0 height 4
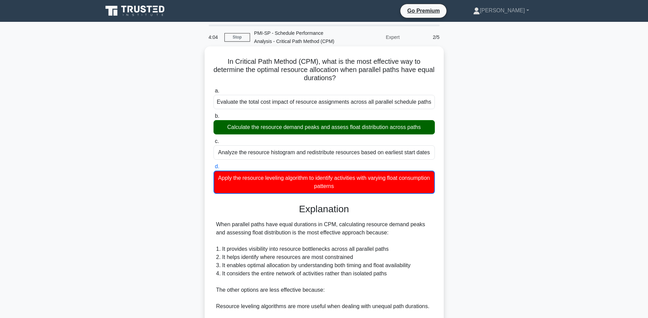
drag, startPoint x: 397, startPoint y: 235, endPoint x: 224, endPoint y: 235, distance: 173.5
click at [224, 235] on div "When parallel paths have equal durations in CPM, calculating resource demand pe…" at bounding box center [324, 290] width 216 height 139
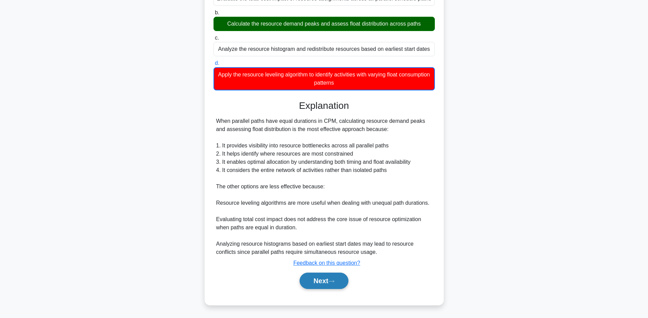
drag, startPoint x: 313, startPoint y: 281, endPoint x: 318, endPoint y: 276, distance: 6.8
click at [313, 281] on button "Next" at bounding box center [324, 281] width 49 height 16
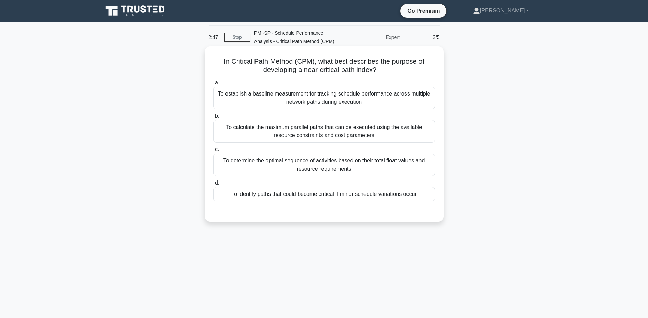
click at [374, 196] on div "To identify paths that could become critical if minor schedule variations occur" at bounding box center [324, 194] width 221 height 14
click at [214, 185] on input "d. To identify paths that could become critical if minor schedule variations oc…" at bounding box center [214, 183] width 0 height 4
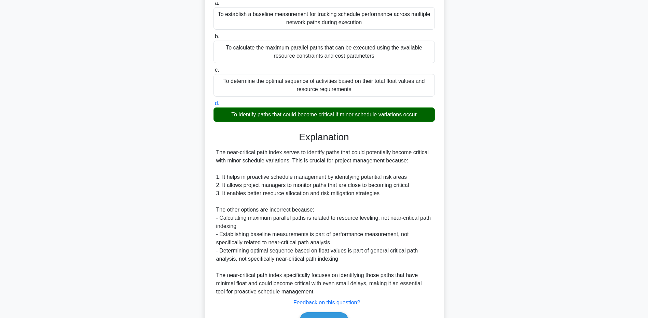
scroll to position [102, 0]
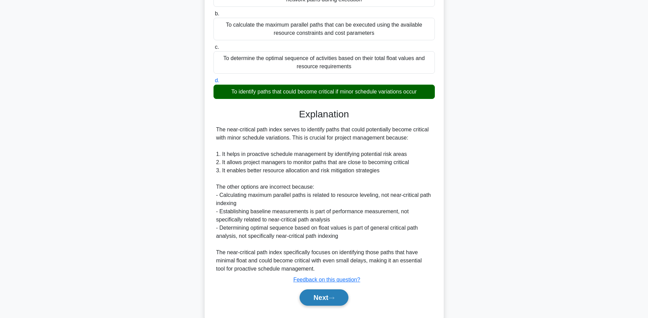
click at [325, 293] on button "Next" at bounding box center [324, 298] width 49 height 16
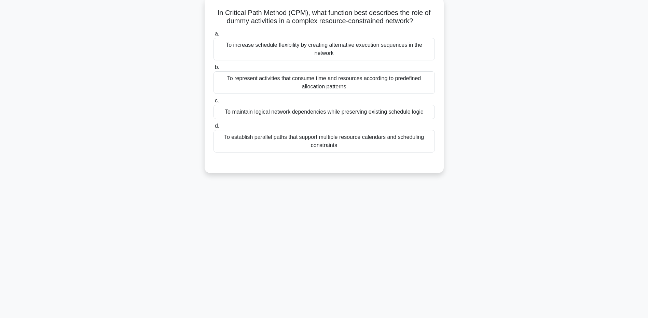
scroll to position [0, 0]
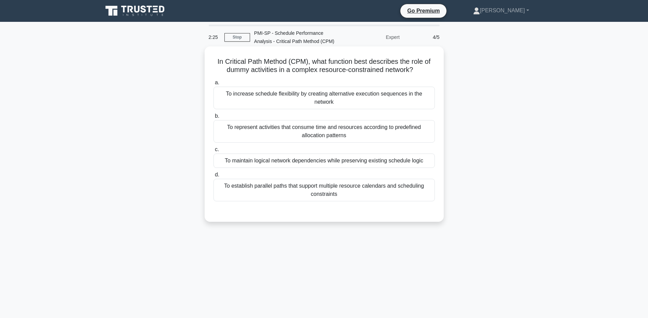
click at [359, 100] on div "To increase schedule flexibility by creating alternative execution sequences in…" at bounding box center [324, 98] width 221 height 23
click at [214, 85] on input "a. To increase schedule flexibility by creating alternative execution sequences…" at bounding box center [214, 83] width 0 height 4
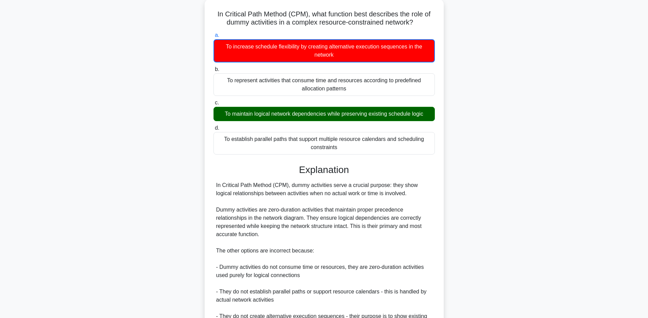
scroll to position [153, 0]
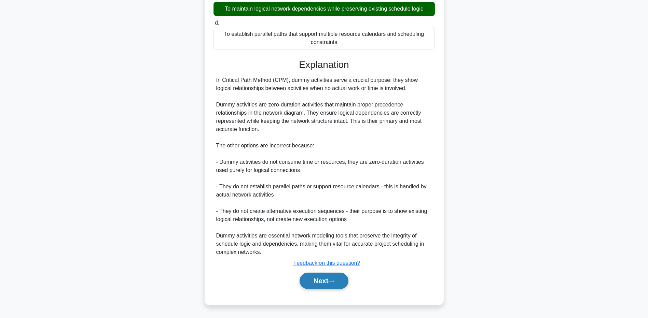
click at [319, 281] on button "Next" at bounding box center [324, 281] width 49 height 16
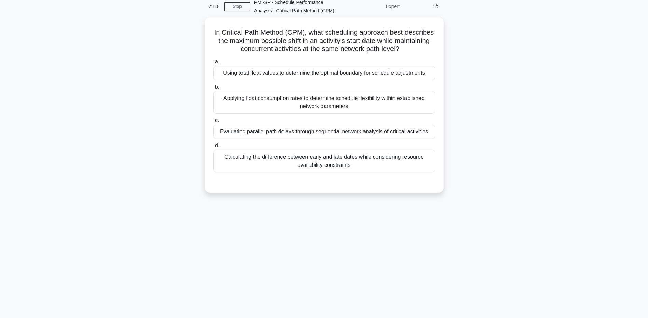
scroll to position [0, 0]
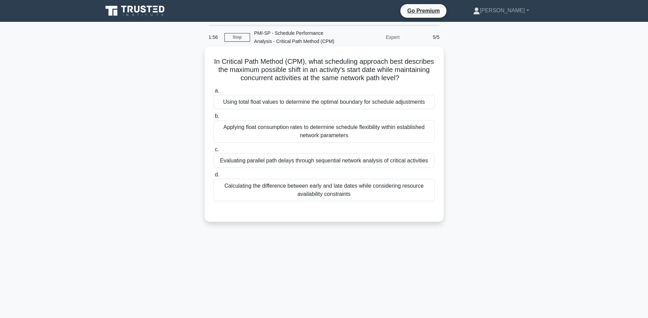
click at [330, 134] on div "Applying float consumption rates to determine schedule flexibility within estab…" at bounding box center [324, 131] width 221 height 23
click at [214, 119] on input "b. Applying float consumption rates to determine schedule flexibility within es…" at bounding box center [214, 116] width 0 height 4
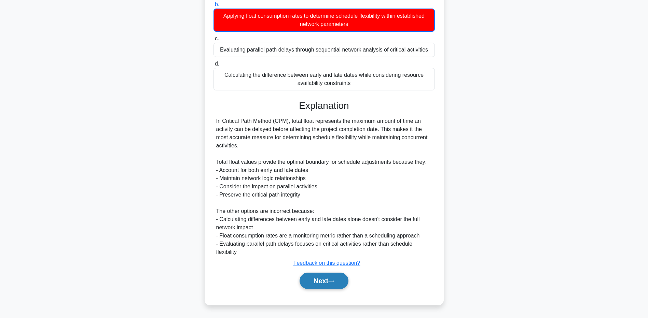
scroll to position [112, 0]
click at [304, 280] on button "Next" at bounding box center [324, 281] width 49 height 16
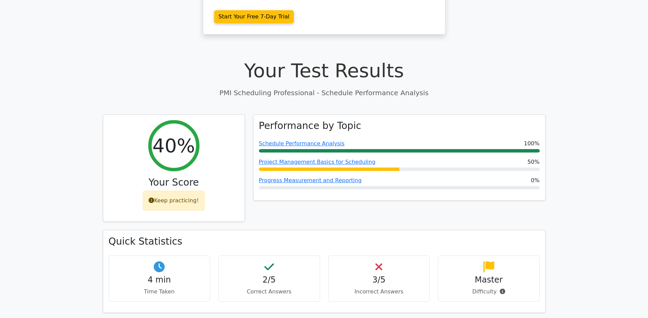
scroll to position [171, 0]
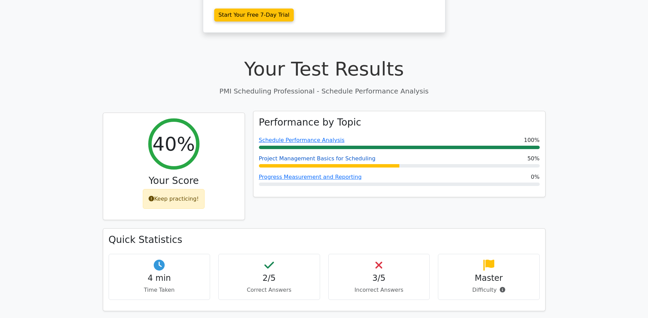
click at [340, 160] on link "Project Management Basics for Scheduling" at bounding box center [317, 158] width 117 height 6
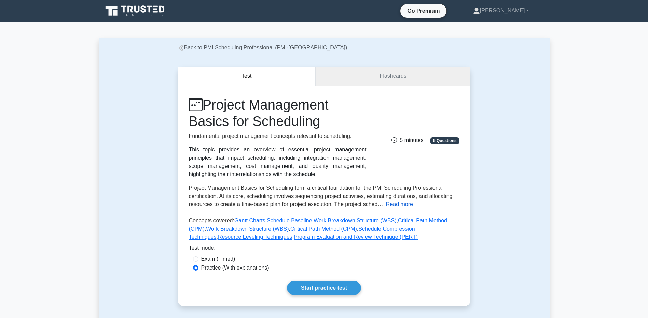
click at [394, 204] on button "Read more" at bounding box center [399, 205] width 27 height 8
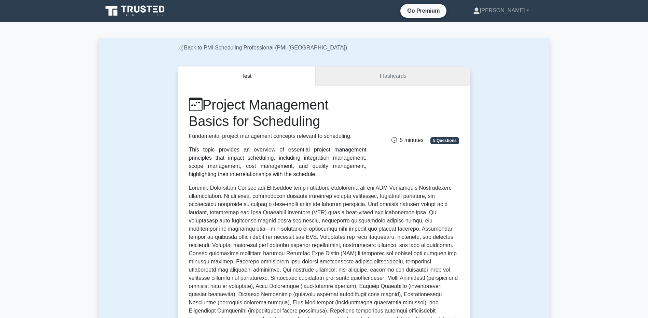
click at [394, 81] on link "Flashcards" at bounding box center [393, 76] width 154 height 19
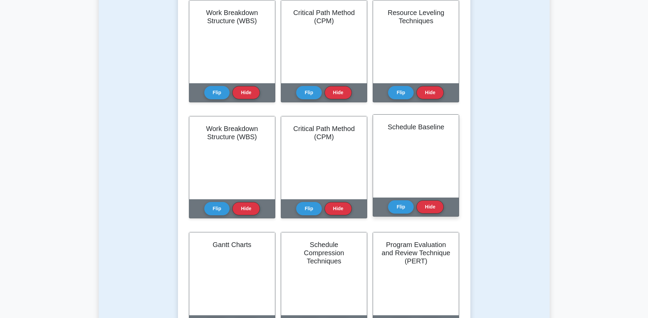
scroll to position [205, 0]
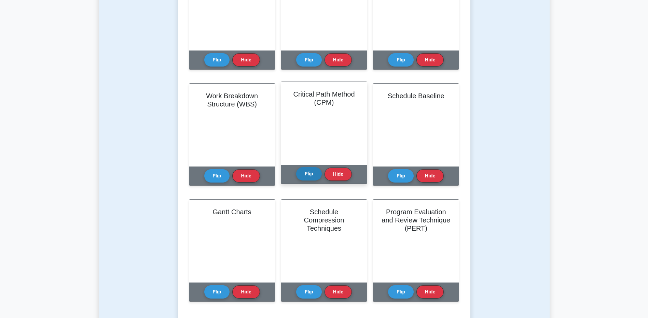
click at [313, 174] on button "Flip" at bounding box center [309, 173] width 26 height 13
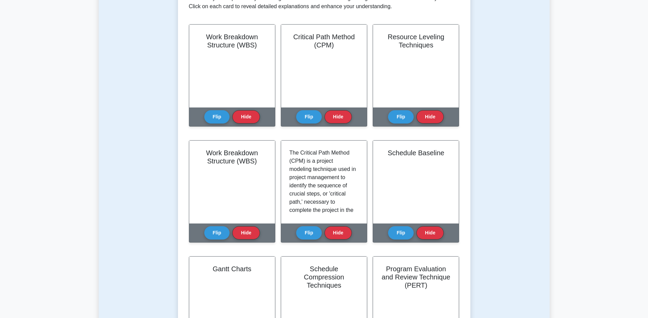
scroll to position [68, 0]
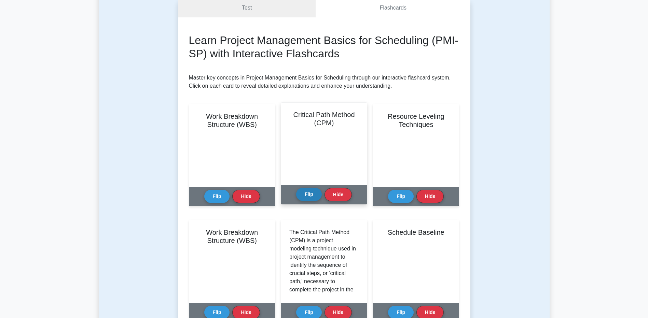
click at [311, 192] on button "Flip" at bounding box center [309, 194] width 26 height 13
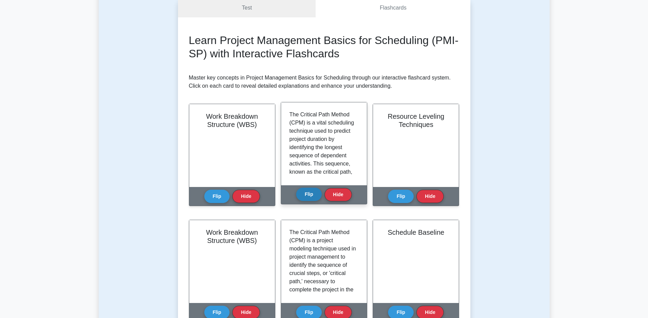
drag, startPoint x: 304, startPoint y: 192, endPoint x: 304, endPoint y: 197, distance: 5.2
click at [304, 192] on button "Flip" at bounding box center [309, 194] width 26 height 13
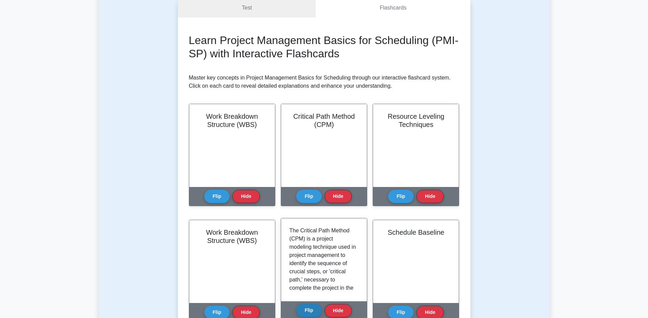
click at [305, 312] on button "Flip" at bounding box center [309, 310] width 26 height 13
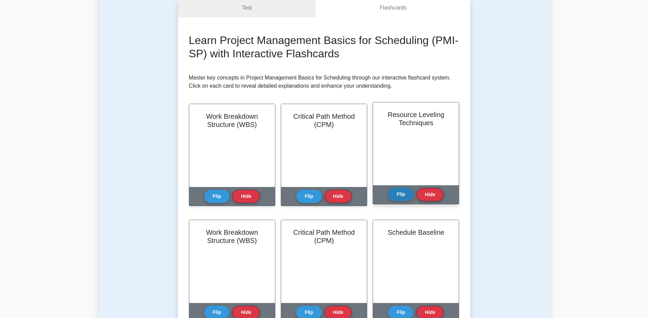
click at [399, 198] on button "Flip" at bounding box center [401, 194] width 26 height 13
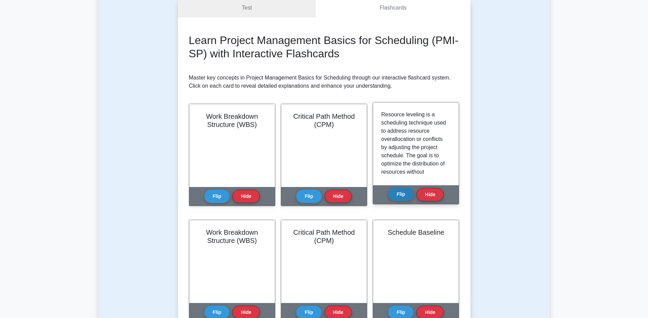
click at [399, 198] on button "Flip" at bounding box center [401, 194] width 26 height 13
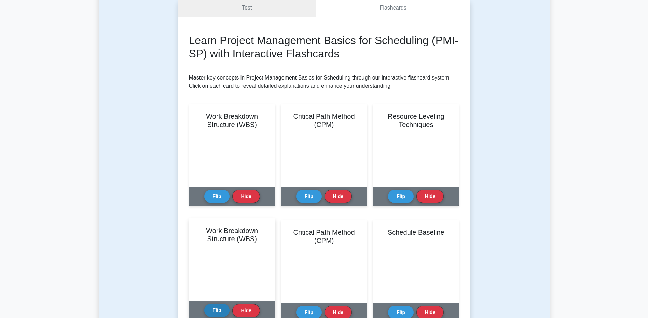
click at [218, 315] on button "Flip" at bounding box center [217, 310] width 26 height 13
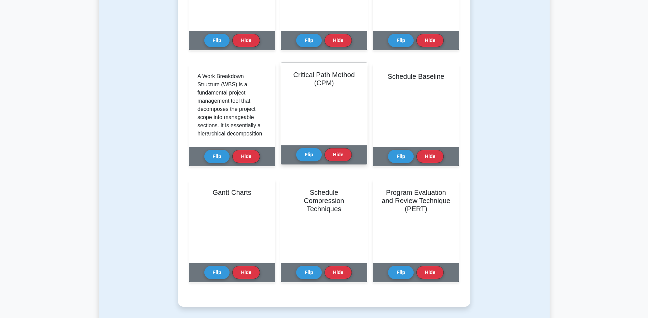
scroll to position [273, 0]
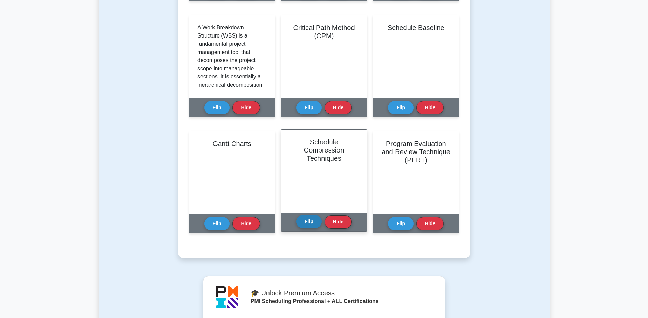
click at [309, 218] on button "Flip" at bounding box center [309, 221] width 26 height 13
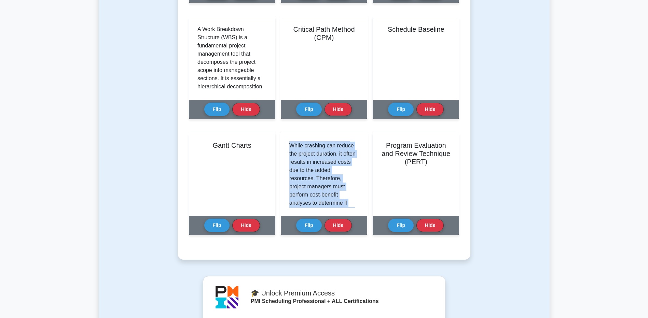
scroll to position [865, 0]
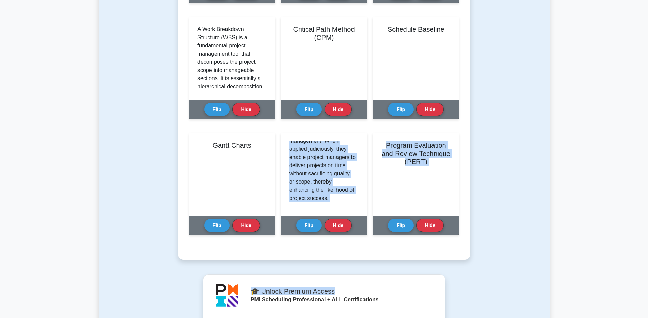
drag, startPoint x: 289, startPoint y: 142, endPoint x: 344, endPoint y: 283, distance: 151.4
click at [344, 283] on div "Back to PMI Scheduling Professional (PMI-SP) Test Flashcards Learn Project Mana…" at bounding box center [324, 156] width 451 height 783
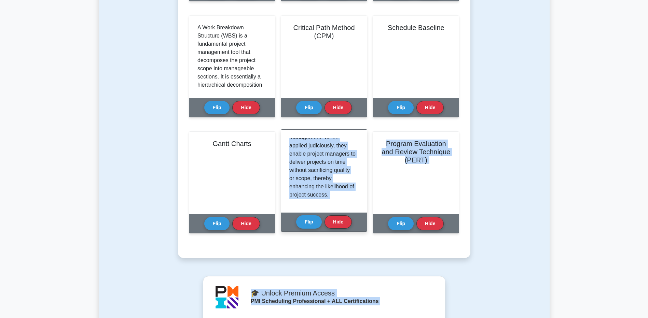
click at [314, 159] on p "In essence, Schedule Compression Techniques are valuable tools for handling sch…" at bounding box center [322, 146] width 67 height 107
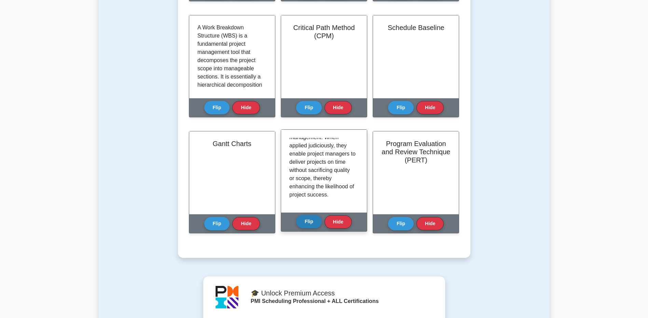
click at [312, 222] on button "Flip" at bounding box center [309, 221] width 26 height 13
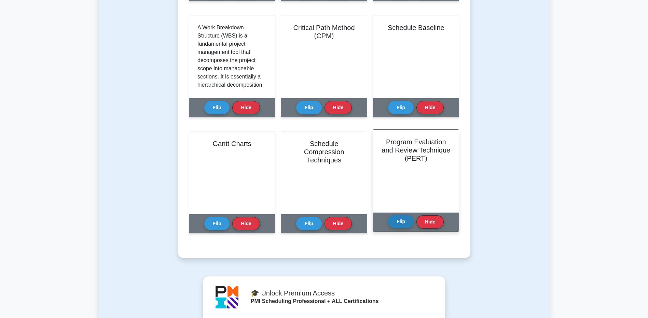
click at [395, 217] on button "Flip" at bounding box center [401, 221] width 26 height 13
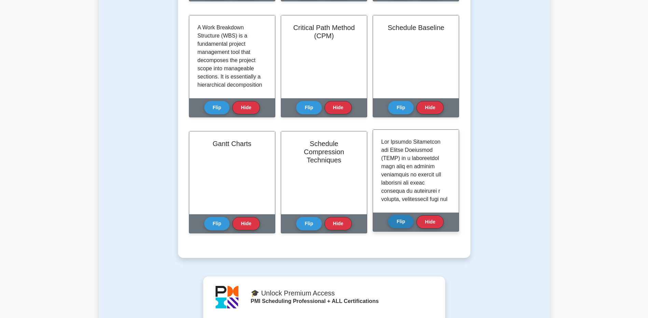
click at [397, 221] on button "Flip" at bounding box center [401, 221] width 26 height 13
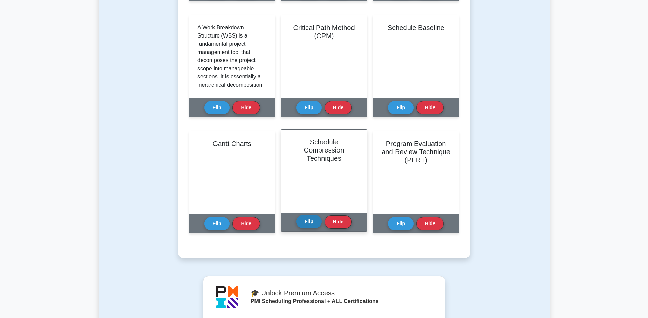
click at [305, 223] on button "Flip" at bounding box center [309, 221] width 26 height 13
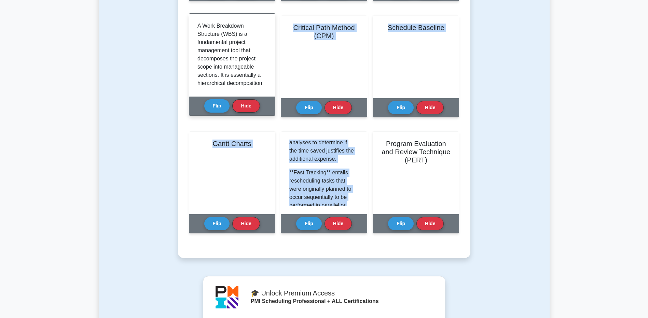
scroll to position [0, 0]
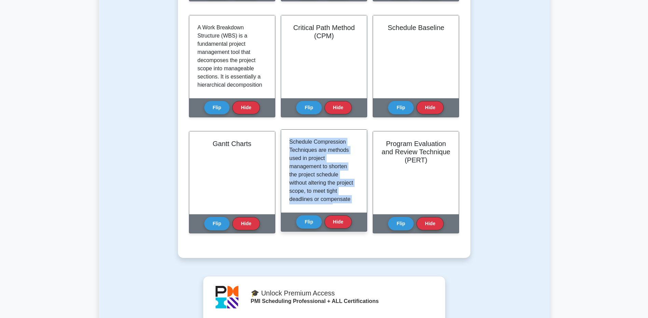
drag, startPoint x: 324, startPoint y: 193, endPoint x: 289, endPoint y: 140, distance: 63.8
click at [289, 140] on div "Schedule Compression Techniques are methods used in project management to short…" at bounding box center [324, 171] width 86 height 83
drag, startPoint x: 289, startPoint y: 140, endPoint x: 299, endPoint y: 149, distance: 13.8
click at [299, 149] on p "Schedule Compression Techniques are methods used in project management to short…" at bounding box center [322, 203] width 67 height 131
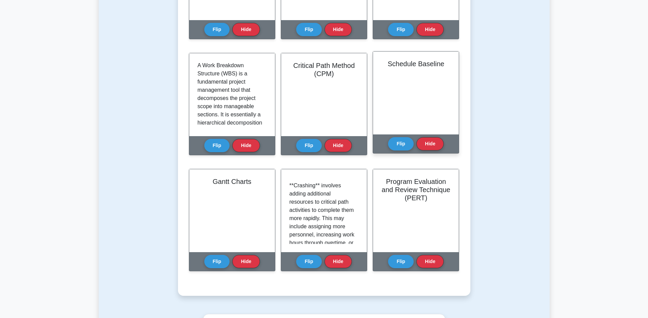
scroll to position [205, 0]
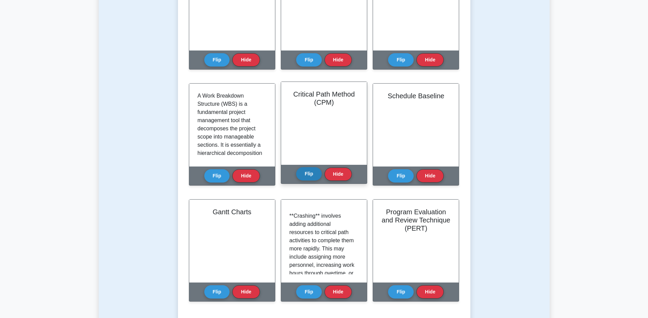
drag, startPoint x: 302, startPoint y: 174, endPoint x: 314, endPoint y: 169, distance: 12.1
click at [302, 174] on button "Flip" at bounding box center [309, 173] width 26 height 13
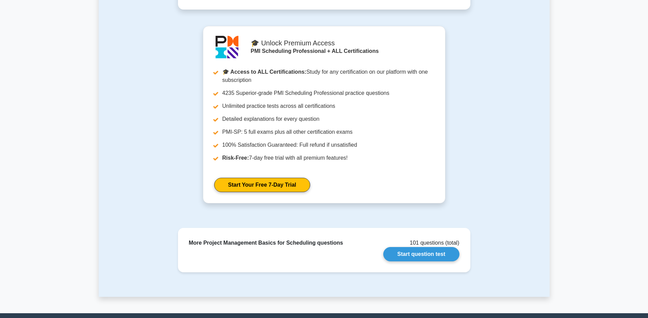
scroll to position [581, 0]
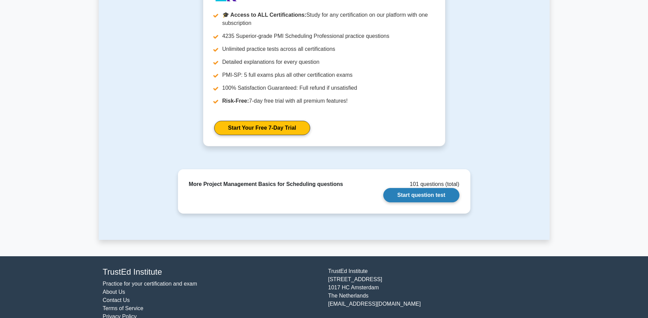
click at [429, 195] on link "Start question test" at bounding box center [421, 195] width 76 height 14
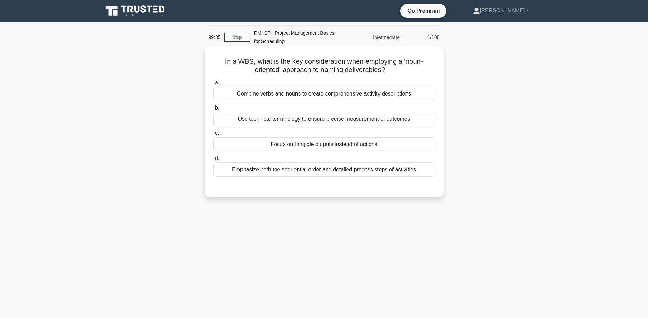
click at [321, 94] on div "Combine verbs and nouns to create comprehensive activity descriptions" at bounding box center [324, 94] width 221 height 14
click at [214, 85] on input "a. Combine verbs and nouns to create comprehensive activity descriptions" at bounding box center [214, 83] width 0 height 4
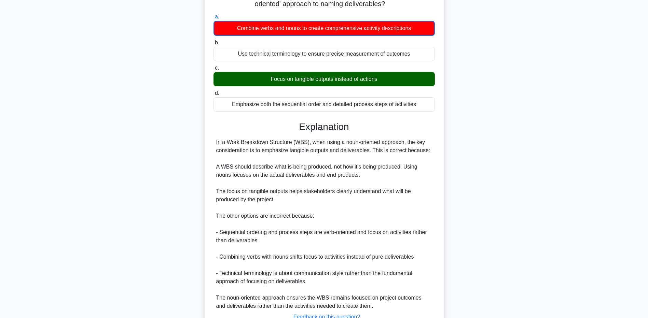
scroll to position [68, 0]
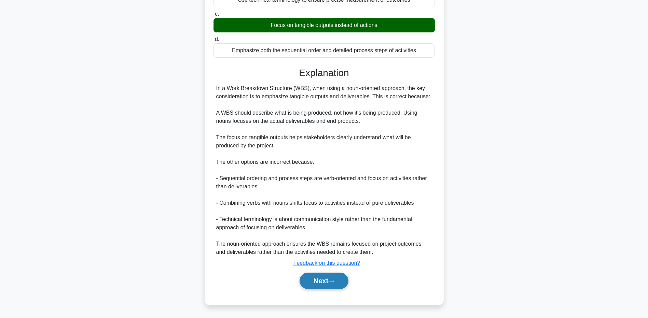
click at [313, 278] on button "Next" at bounding box center [324, 281] width 49 height 16
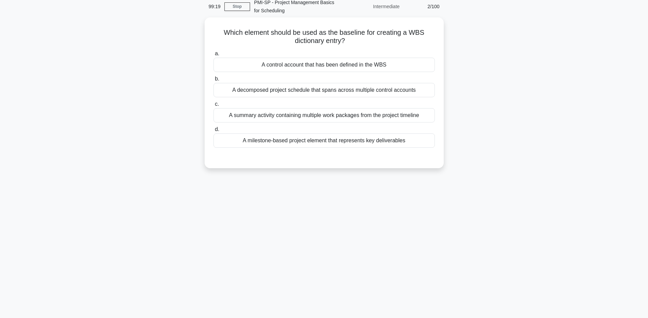
scroll to position [0, 0]
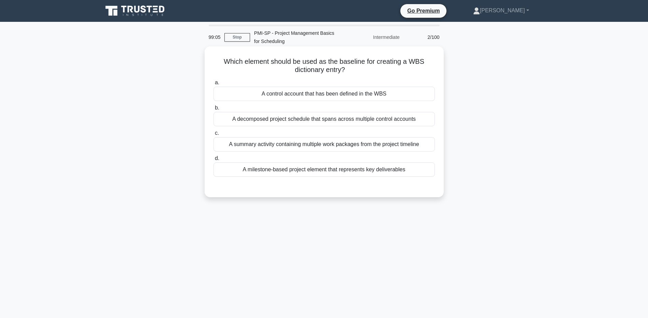
click at [330, 148] on div "A summary activity containing multiple work packages from the project timeline" at bounding box center [324, 144] width 221 height 14
click at [214, 136] on input "c. A summary activity containing multiple work packages from the project timeli…" at bounding box center [214, 133] width 0 height 4
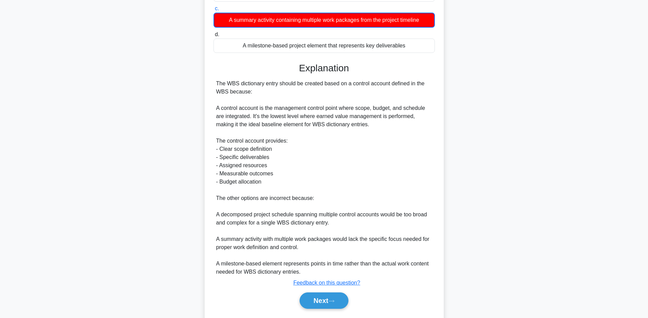
scroll to position [137, 0]
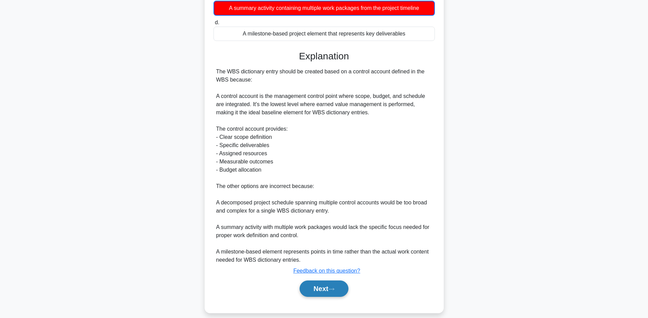
click at [311, 288] on button "Next" at bounding box center [324, 289] width 49 height 16
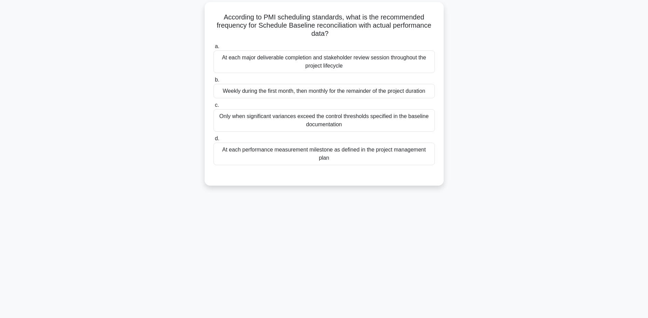
scroll to position [0, 0]
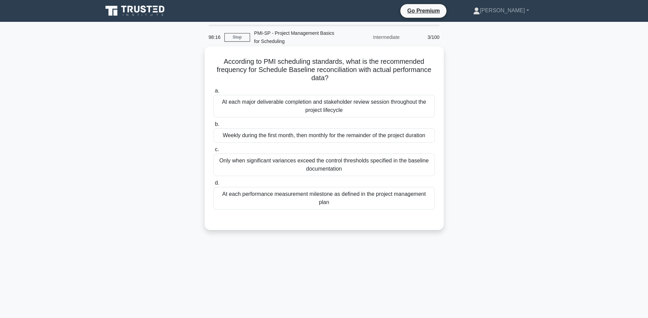
click at [319, 171] on div "Only when significant variances exceed the control thresholds specified in the …" at bounding box center [324, 165] width 221 height 23
click at [214, 152] on input "c. Only when significant variances exceed the control thresholds specified in t…" at bounding box center [214, 150] width 0 height 4
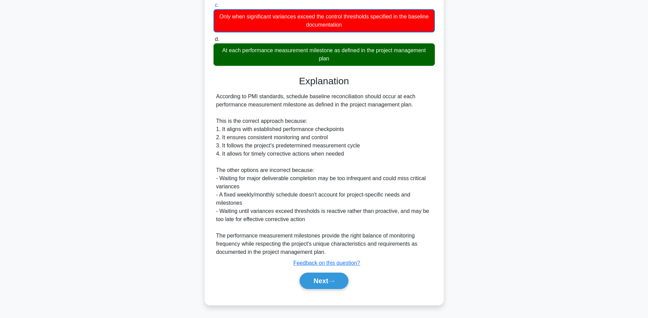
scroll to position [145, 0]
click at [328, 283] on button "Next" at bounding box center [324, 281] width 49 height 16
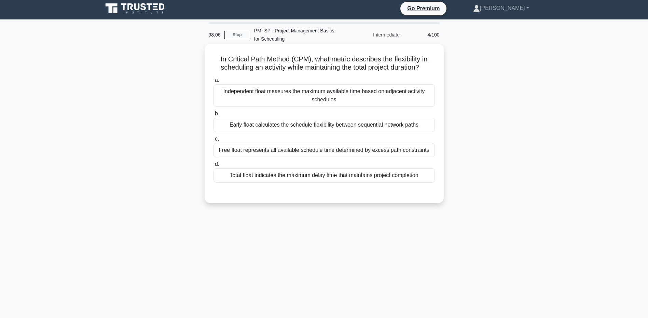
scroll to position [0, 0]
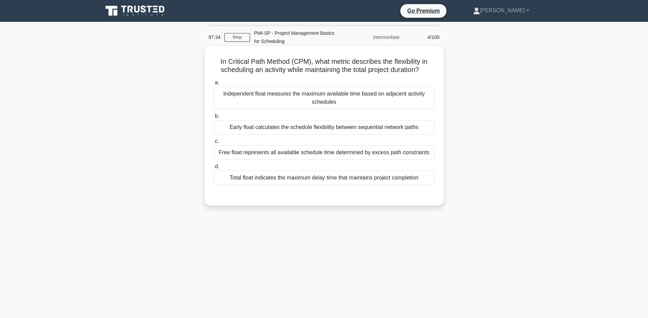
click at [299, 155] on div "Free float represents all available schedule time determined by excess path con…" at bounding box center [324, 153] width 221 height 14
click at [214, 144] on input "c. Free float represents all available schedule time determined by excess path …" at bounding box center [214, 141] width 0 height 4
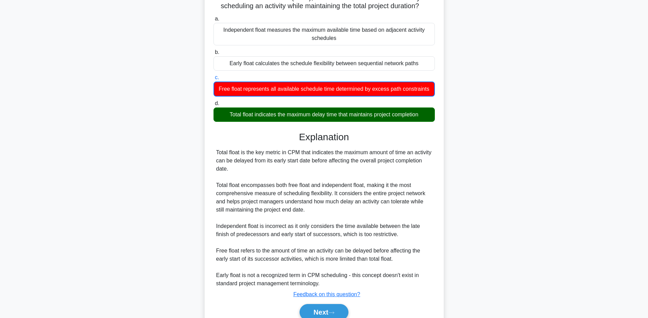
scroll to position [68, 0]
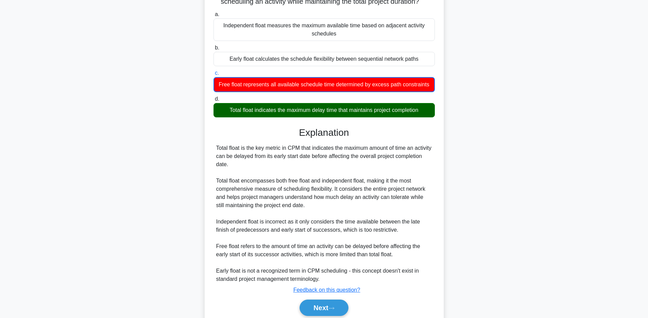
drag, startPoint x: 340, startPoint y: 307, endPoint x: 387, endPoint y: 279, distance: 55.3
click at [340, 307] on button "Next" at bounding box center [324, 308] width 49 height 16
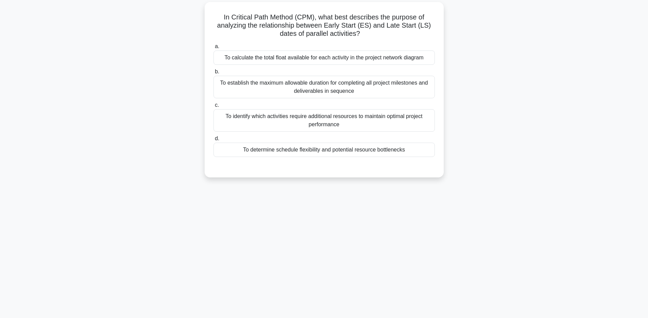
scroll to position [0, 0]
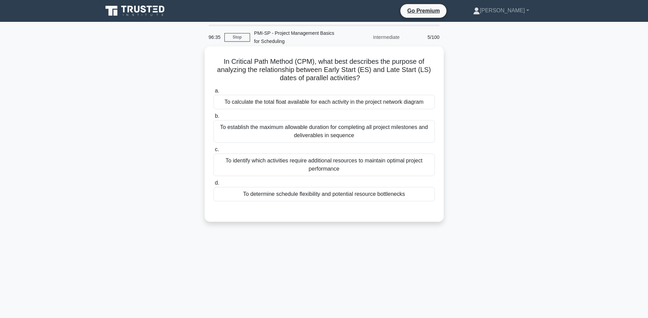
click at [313, 135] on div "To establish the maximum allowable duration for completing all project mileston…" at bounding box center [324, 131] width 221 height 23
click at [214, 119] on input "b. To establish the maximum allowable duration for completing all project miles…" at bounding box center [214, 116] width 0 height 4
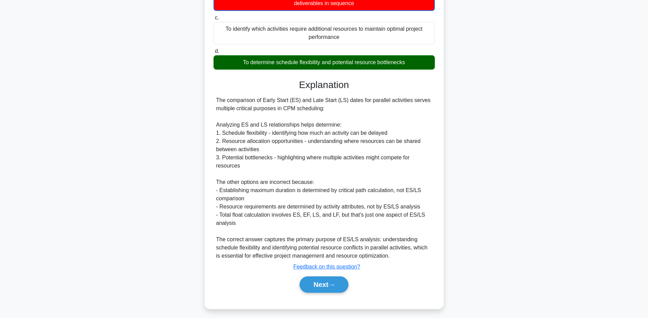
scroll to position [137, 0]
